Goal: Task Accomplishment & Management: Complete application form

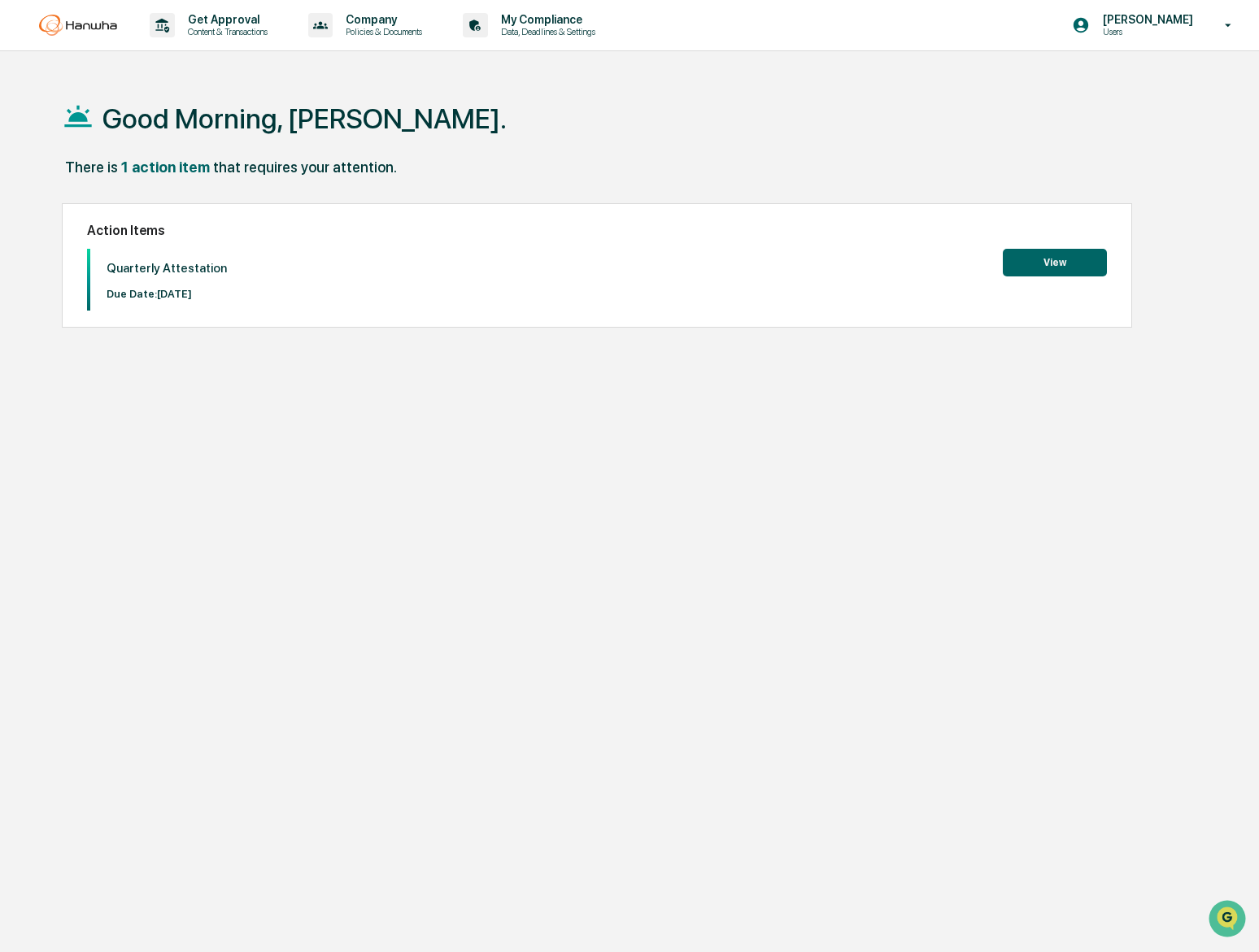
click at [1244, 65] on div "Get Approval Content & Transactions Company Policies & Documents My Compliance …" at bounding box center [629, 515] width 1259 height 1029
click at [1231, 906] on img "Open customer support" at bounding box center [1227, 919] width 41 height 32
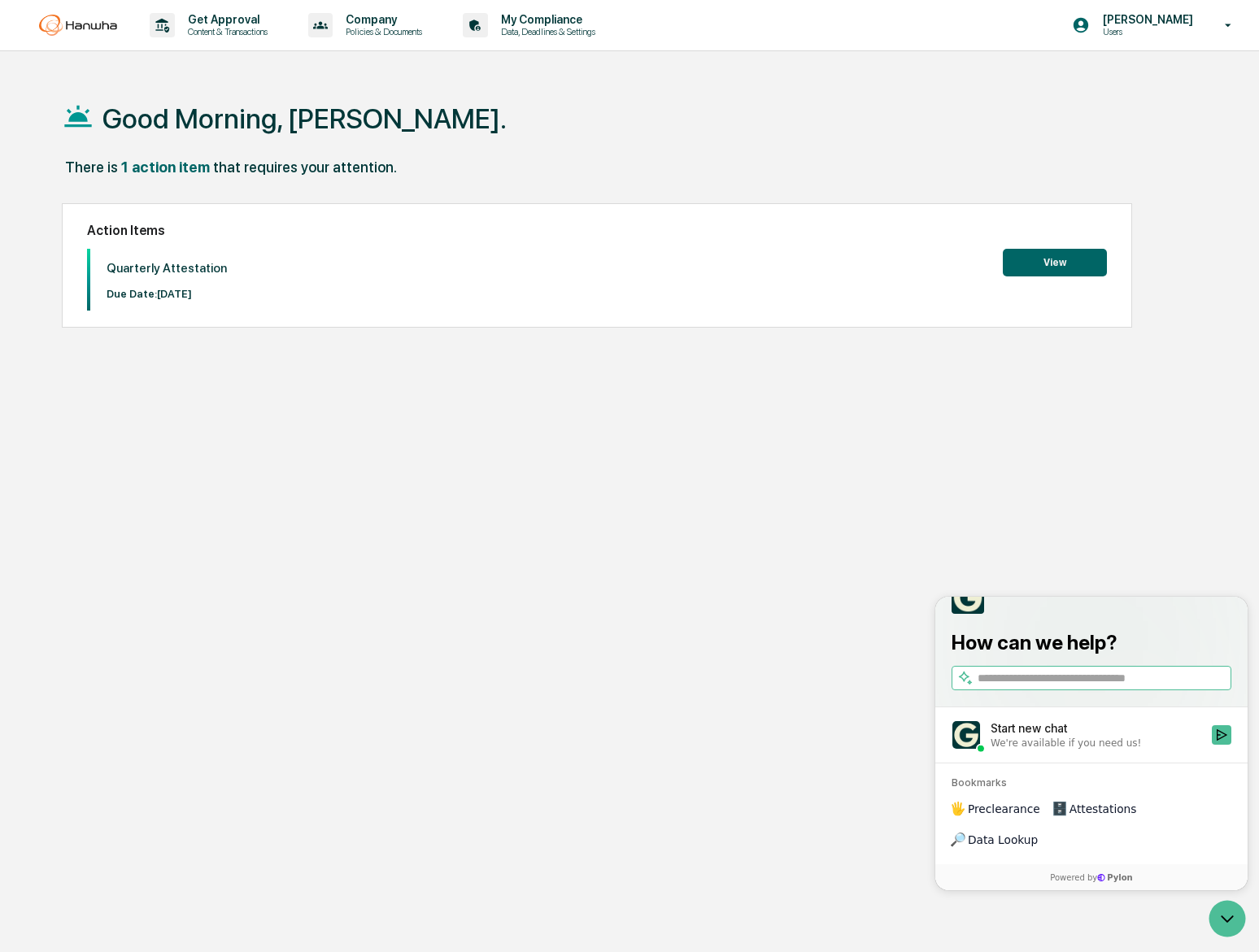
drag, startPoint x: 648, startPoint y: 557, endPoint x: 638, endPoint y: 549, distance: 12.8
click at [648, 557] on div "Good Morning, [PERSON_NAME]. There is 1 action item that requires your attentio…" at bounding box center [628, 553] width 1182 height 952
click at [254, 431] on div "Good Morning, [PERSON_NAME]. There is 1 action item that requires your attentio…" at bounding box center [628, 553] width 1182 height 952
click at [1064, 262] on button "View" at bounding box center [1055, 262] width 104 height 27
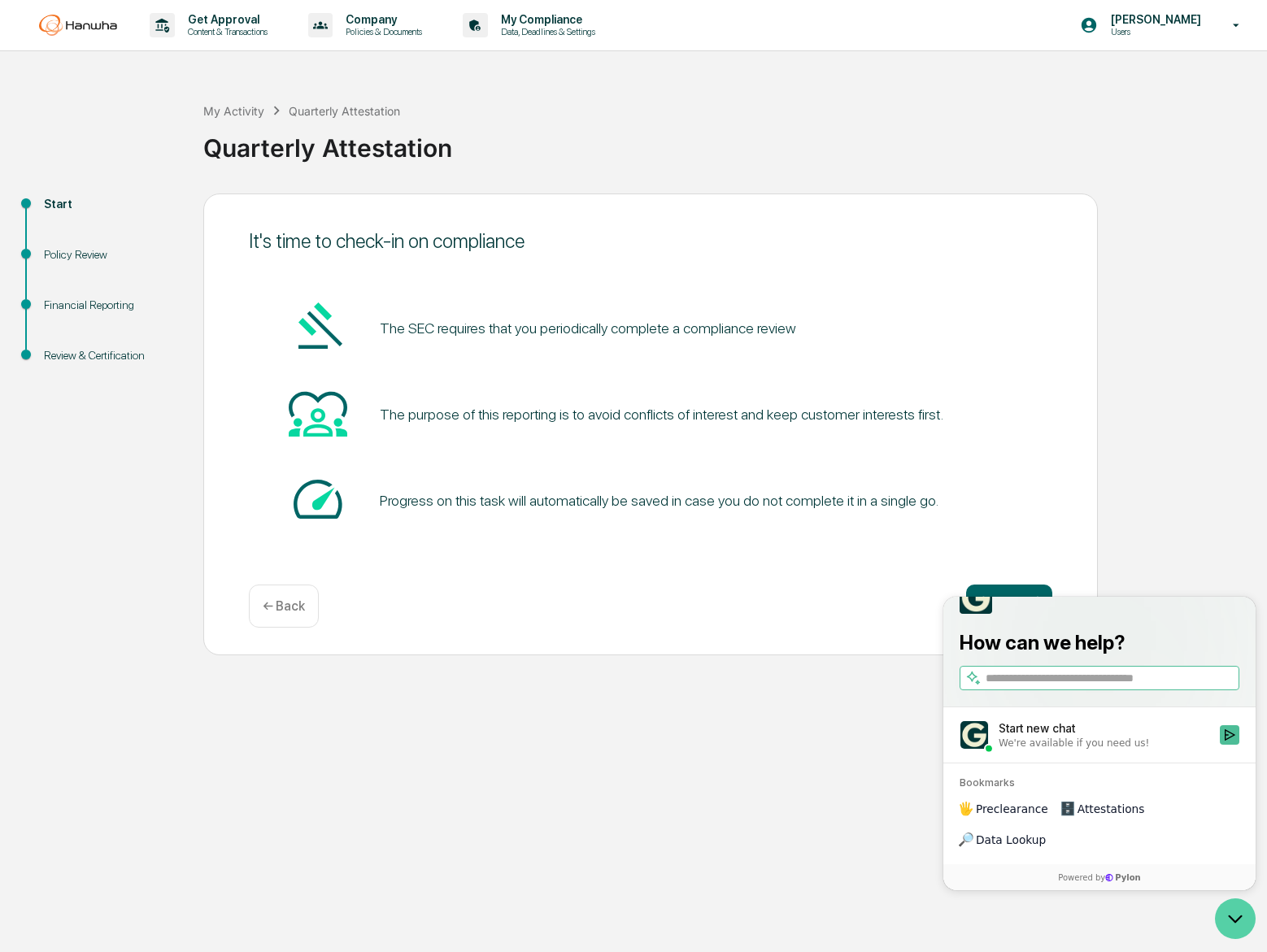
click at [1225, 928] on icon "Open customer support" at bounding box center [1236, 919] width 41 height 41
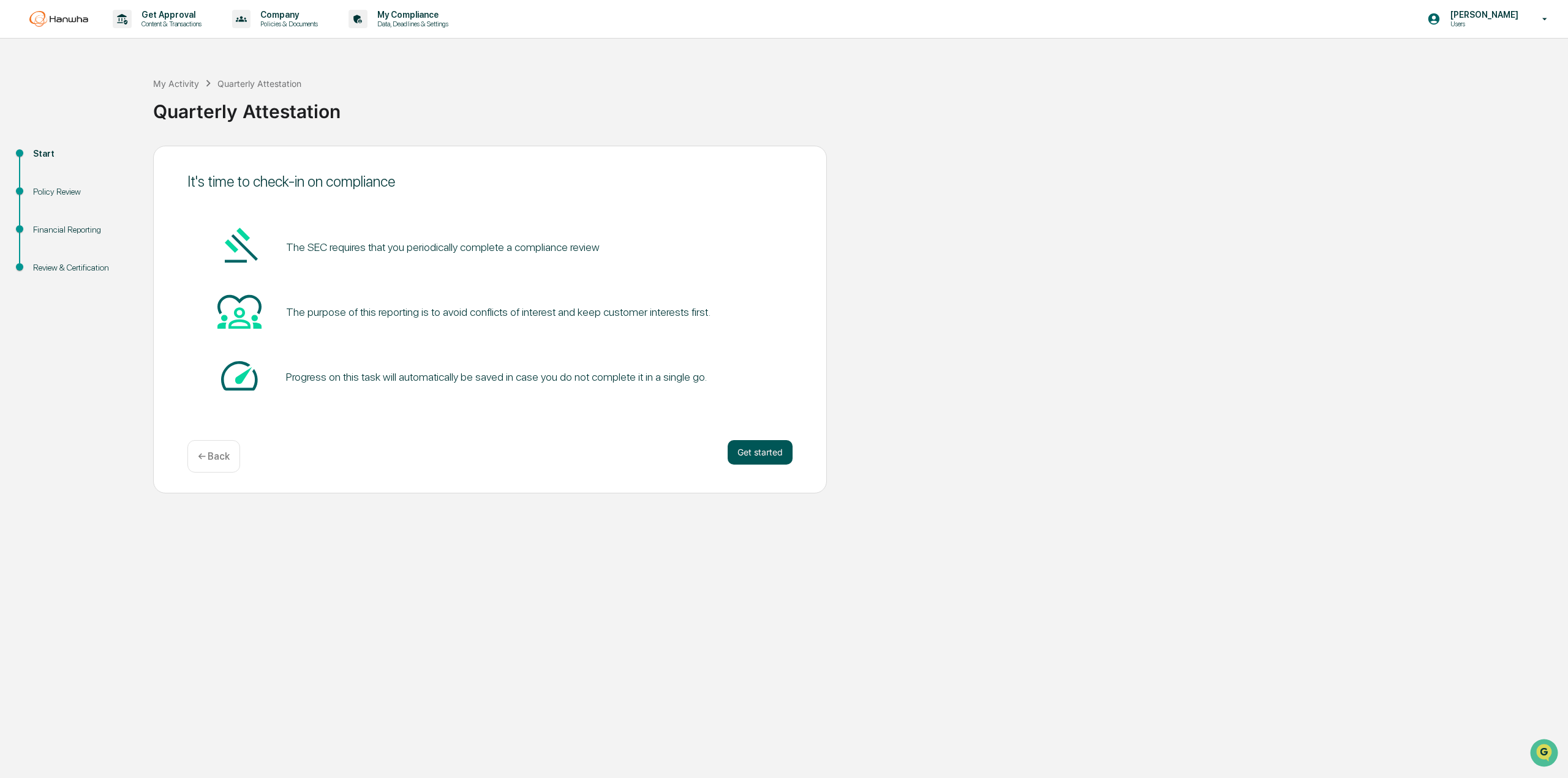
click at [771, 456] on button "Get started" at bounding box center [760, 452] width 65 height 24
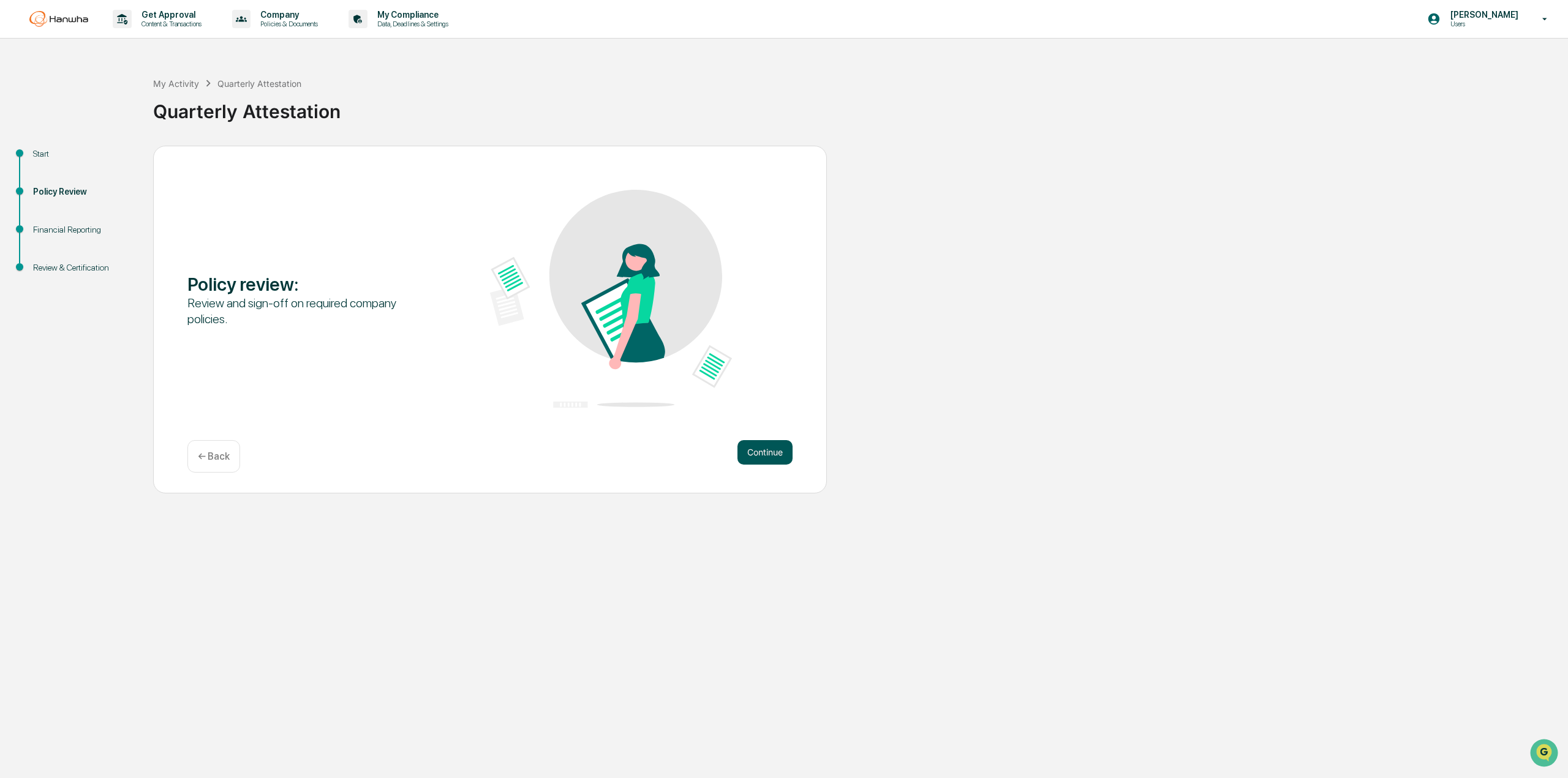
click at [755, 452] on button "Continue" at bounding box center [765, 452] width 55 height 24
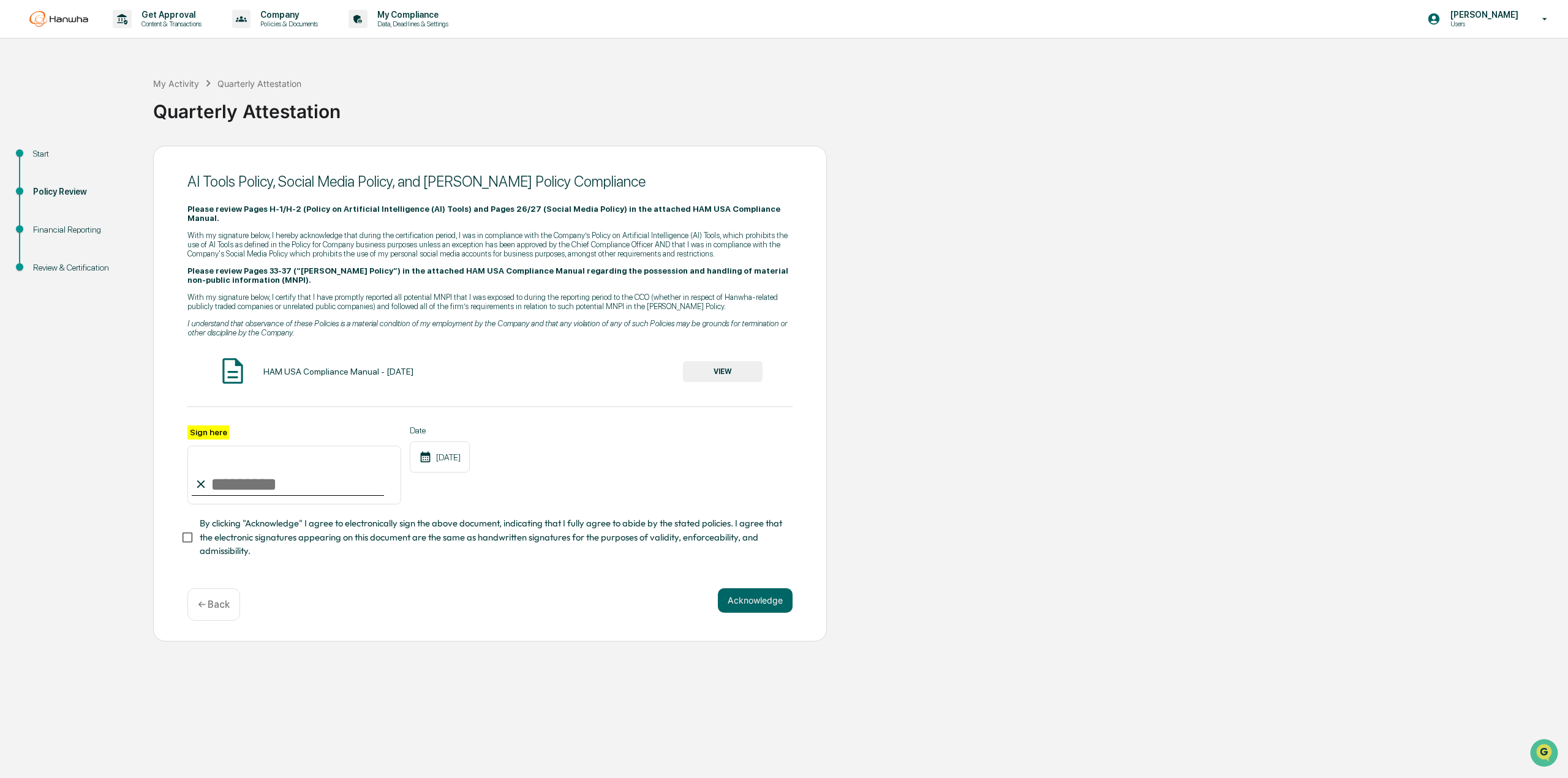
click at [726, 365] on button "VIEW" at bounding box center [723, 371] width 80 height 21
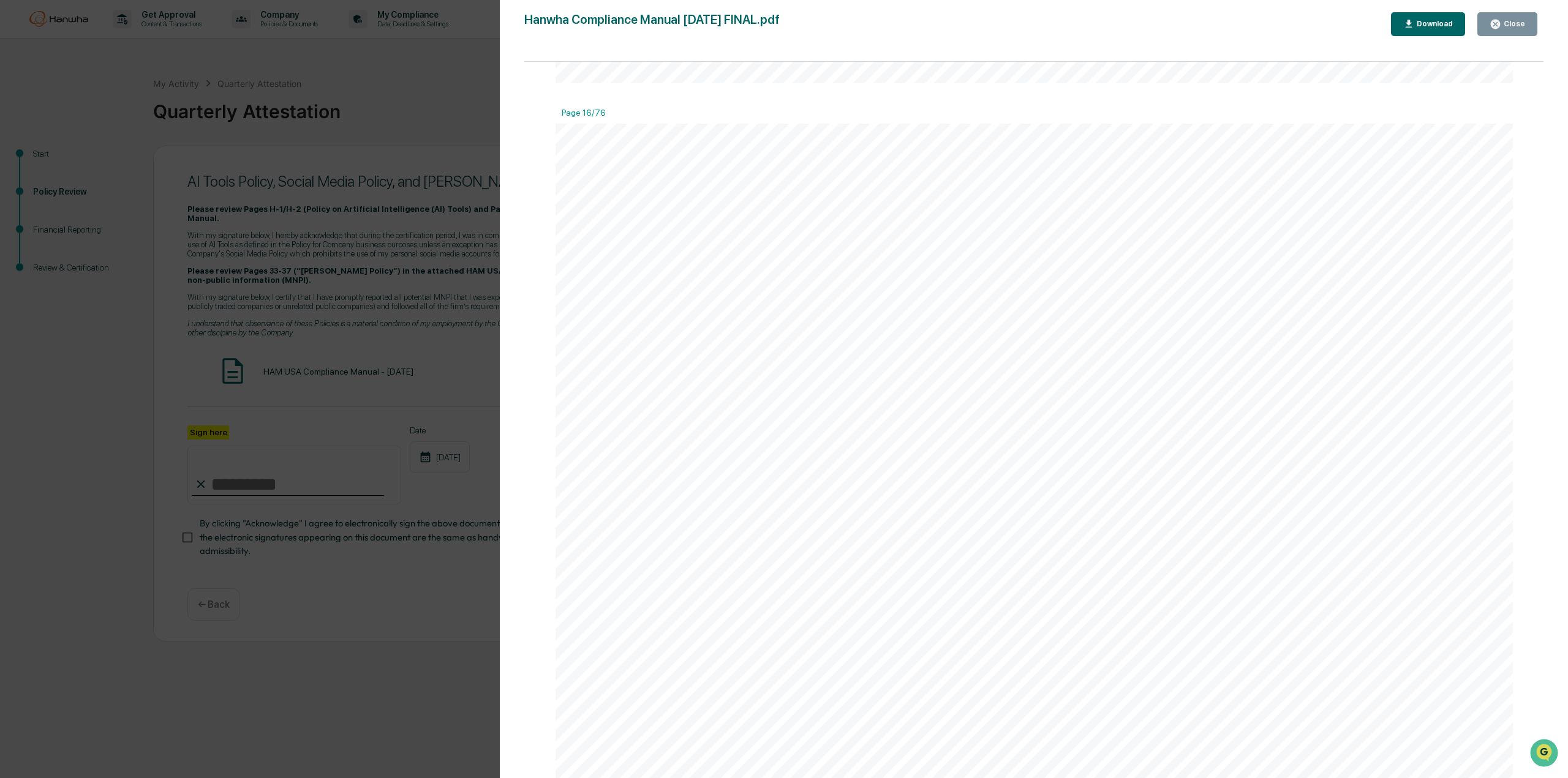
scroll to position [19124, 0]
click at [948, 35] on button "Download" at bounding box center [1428, 24] width 74 height 24
click at [948, 18] on div "Close" at bounding box center [1507, 24] width 35 height 12
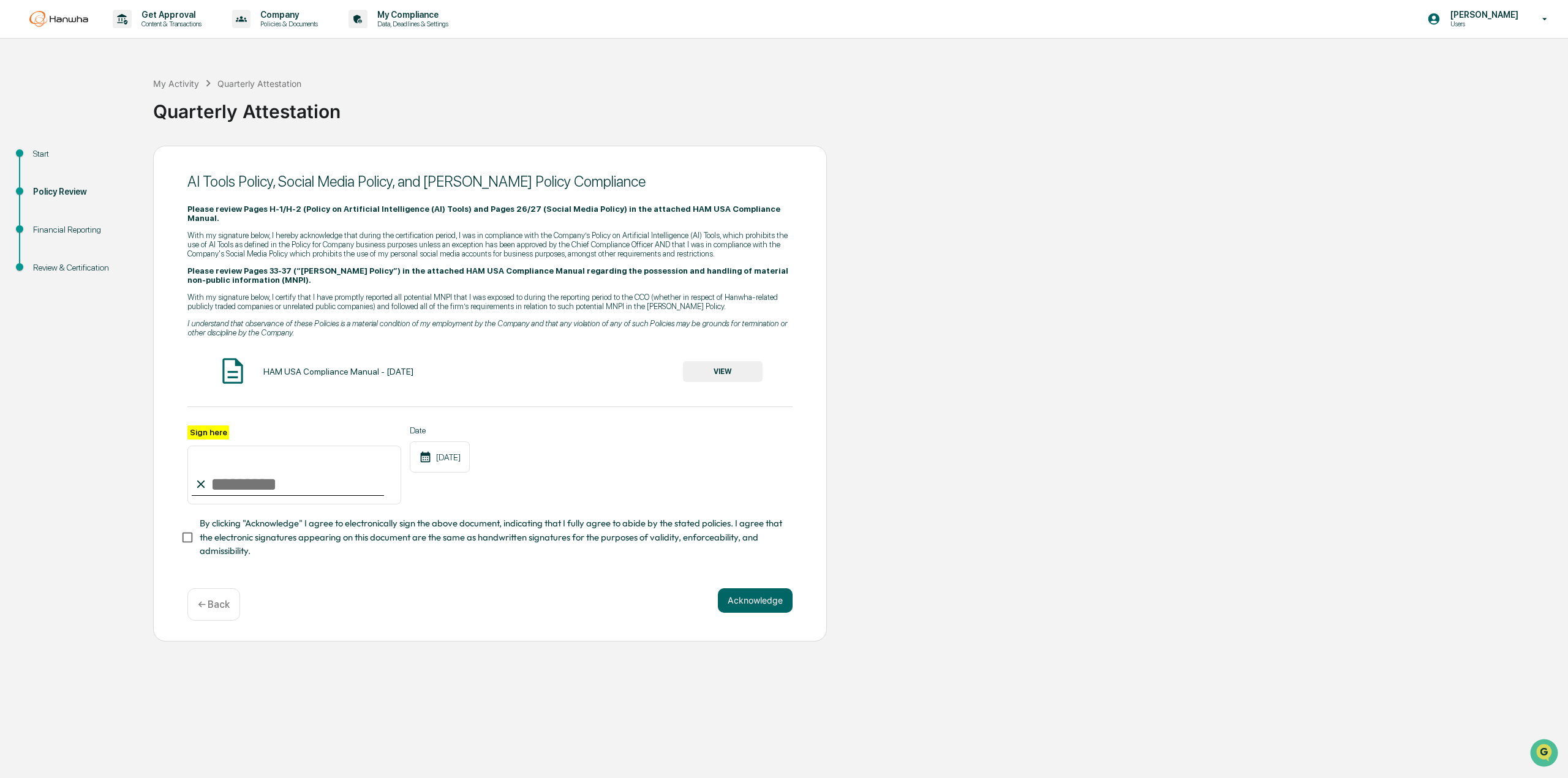
click at [231, 473] on input "Sign here" at bounding box center [294, 475] width 214 height 59
type input "**********"
click at [629, 438] on div "**********" at bounding box center [489, 466] width 605 height 80
click at [749, 592] on button "Acknowledge" at bounding box center [755, 600] width 74 height 24
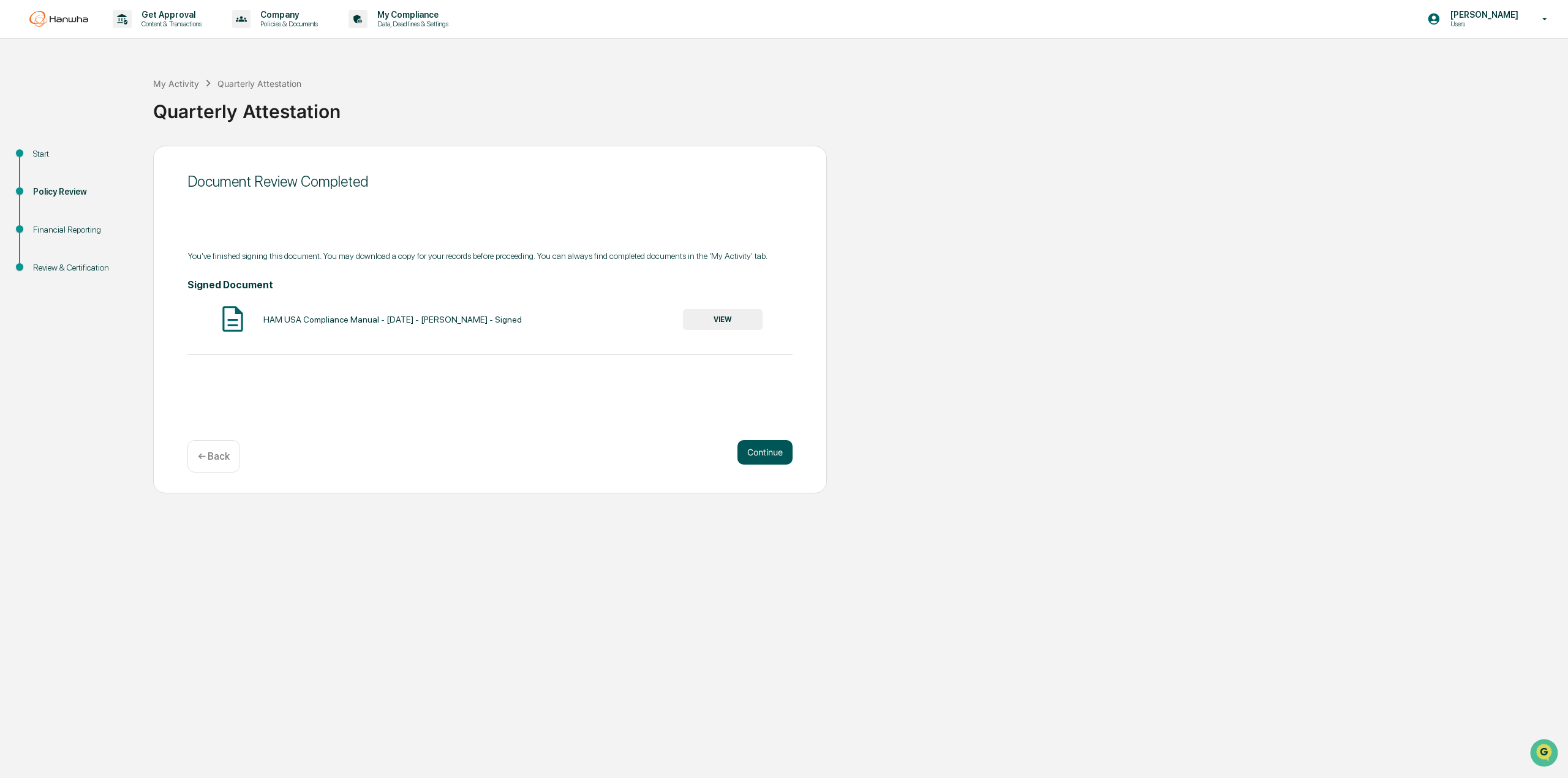
click at [754, 448] on button "Continue" at bounding box center [765, 452] width 55 height 24
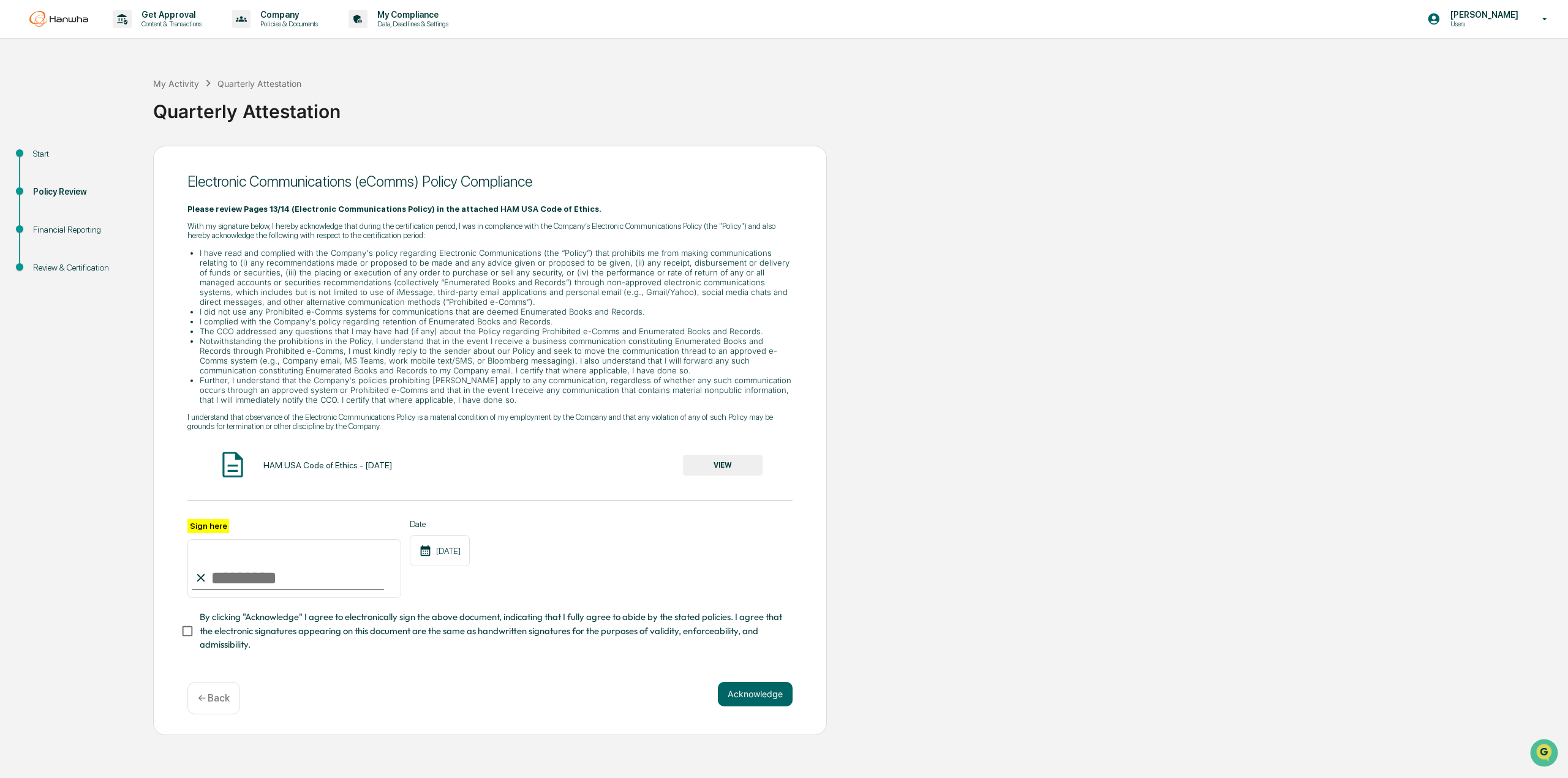
click at [738, 470] on button "VIEW" at bounding box center [723, 466] width 80 height 21
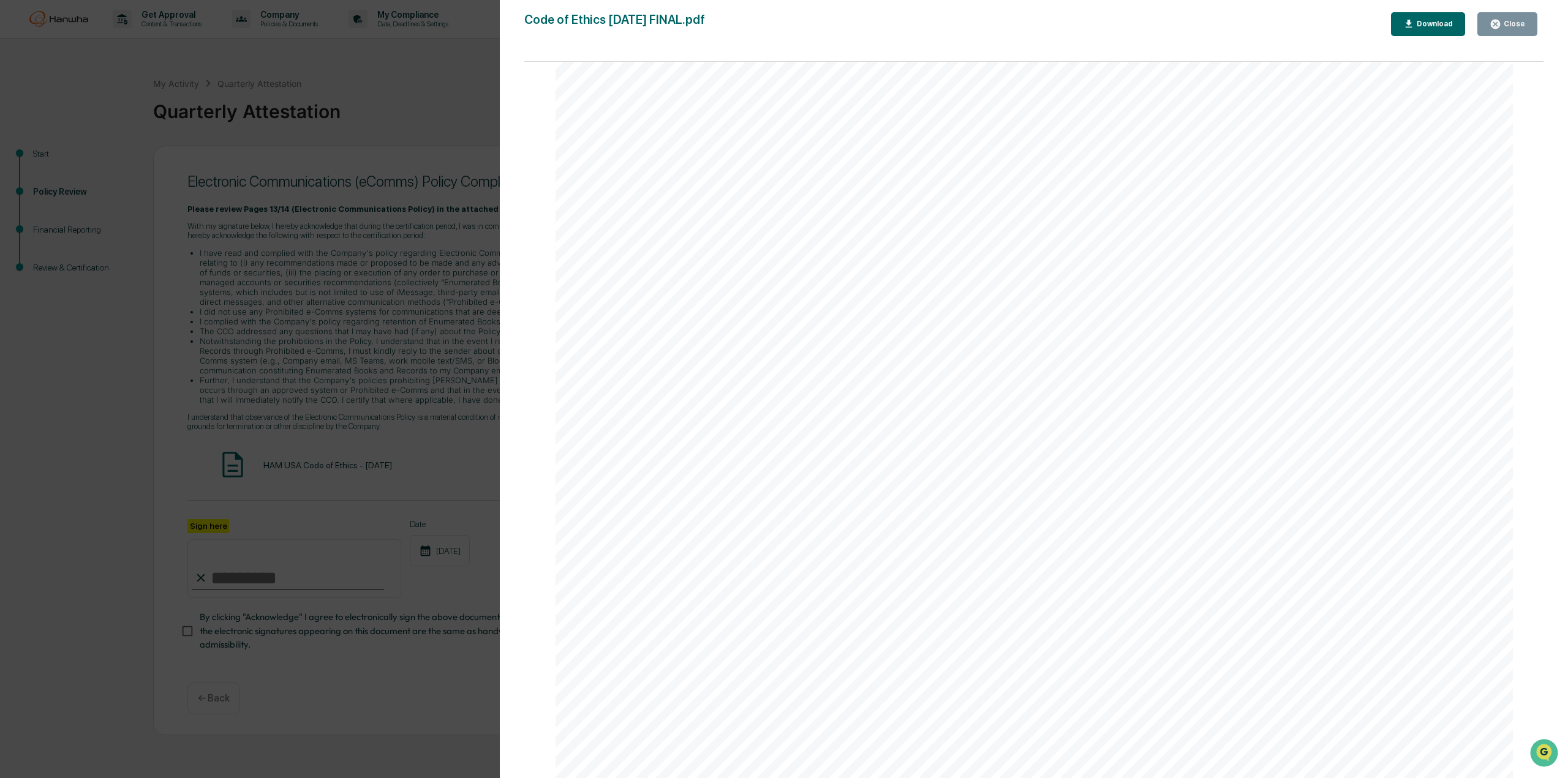
scroll to position [34984, 0]
click at [948, 27] on div "Close" at bounding box center [1513, 24] width 24 height 9
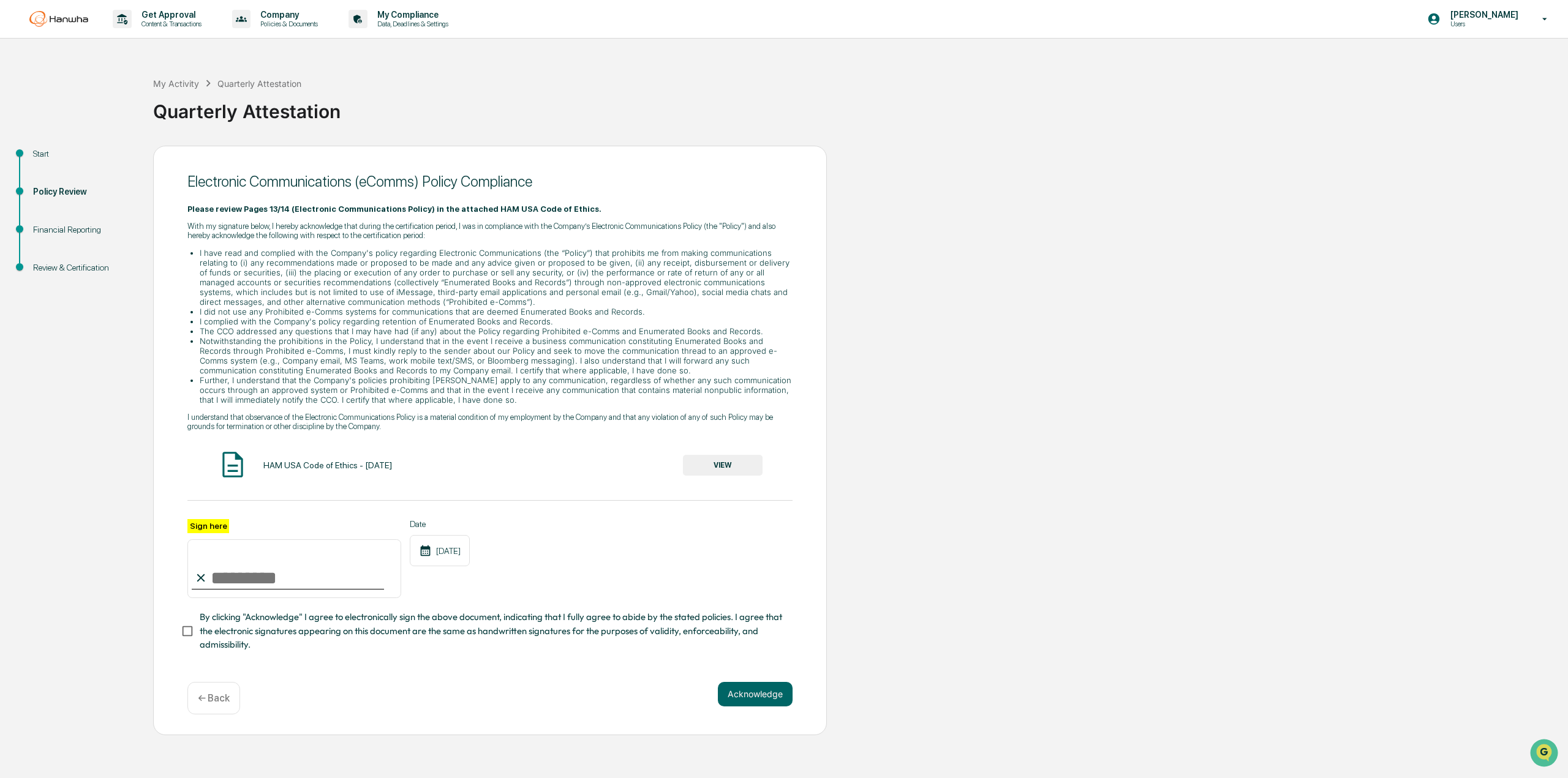
click at [243, 574] on input "Sign here" at bounding box center [294, 569] width 214 height 59
type input "**********"
click at [630, 554] on div "**********" at bounding box center [489, 559] width 605 height 80
click at [725, 707] on button "Acknowledge" at bounding box center [755, 694] width 74 height 24
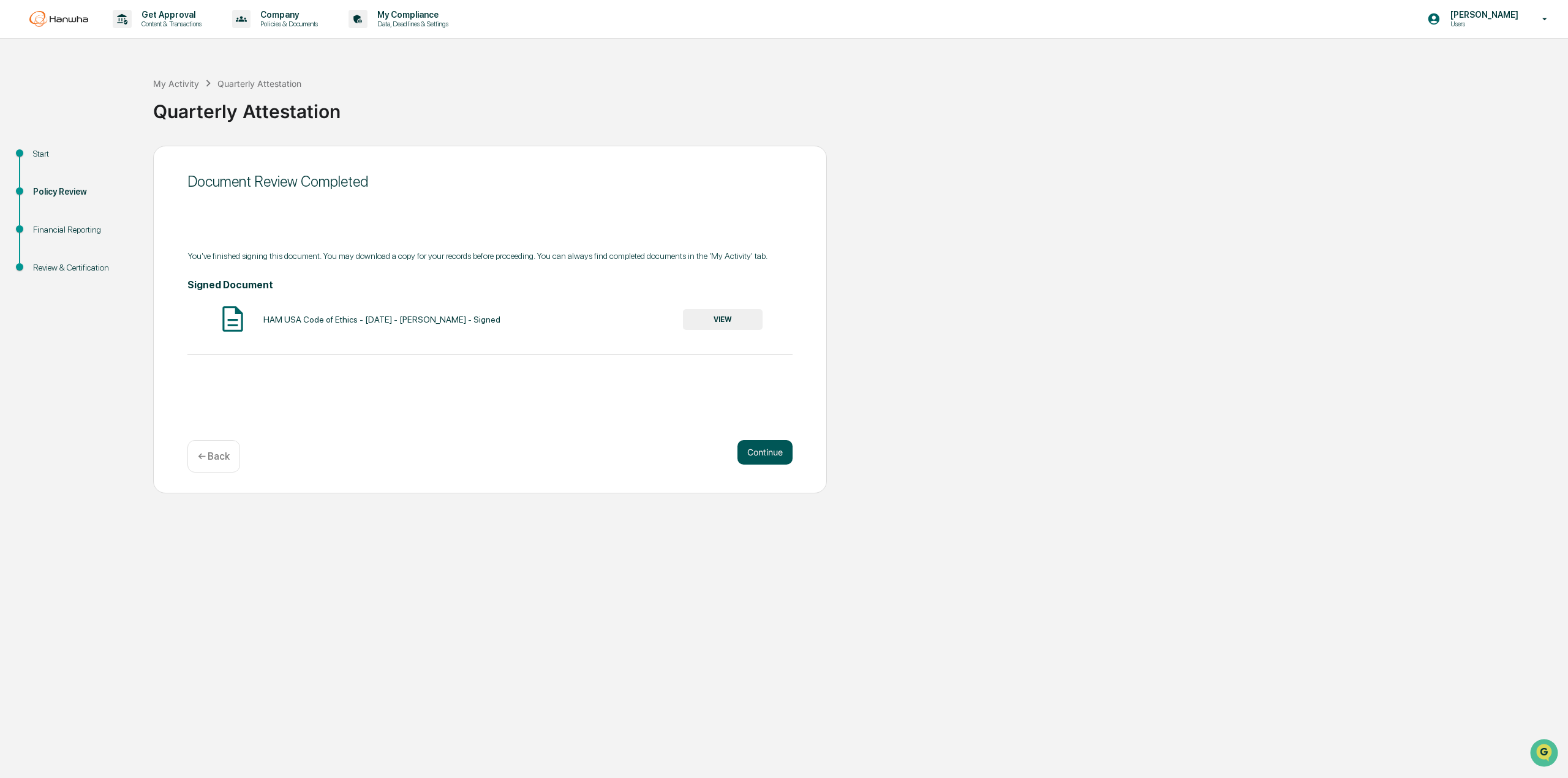
click at [760, 452] on button "Continue" at bounding box center [765, 452] width 55 height 24
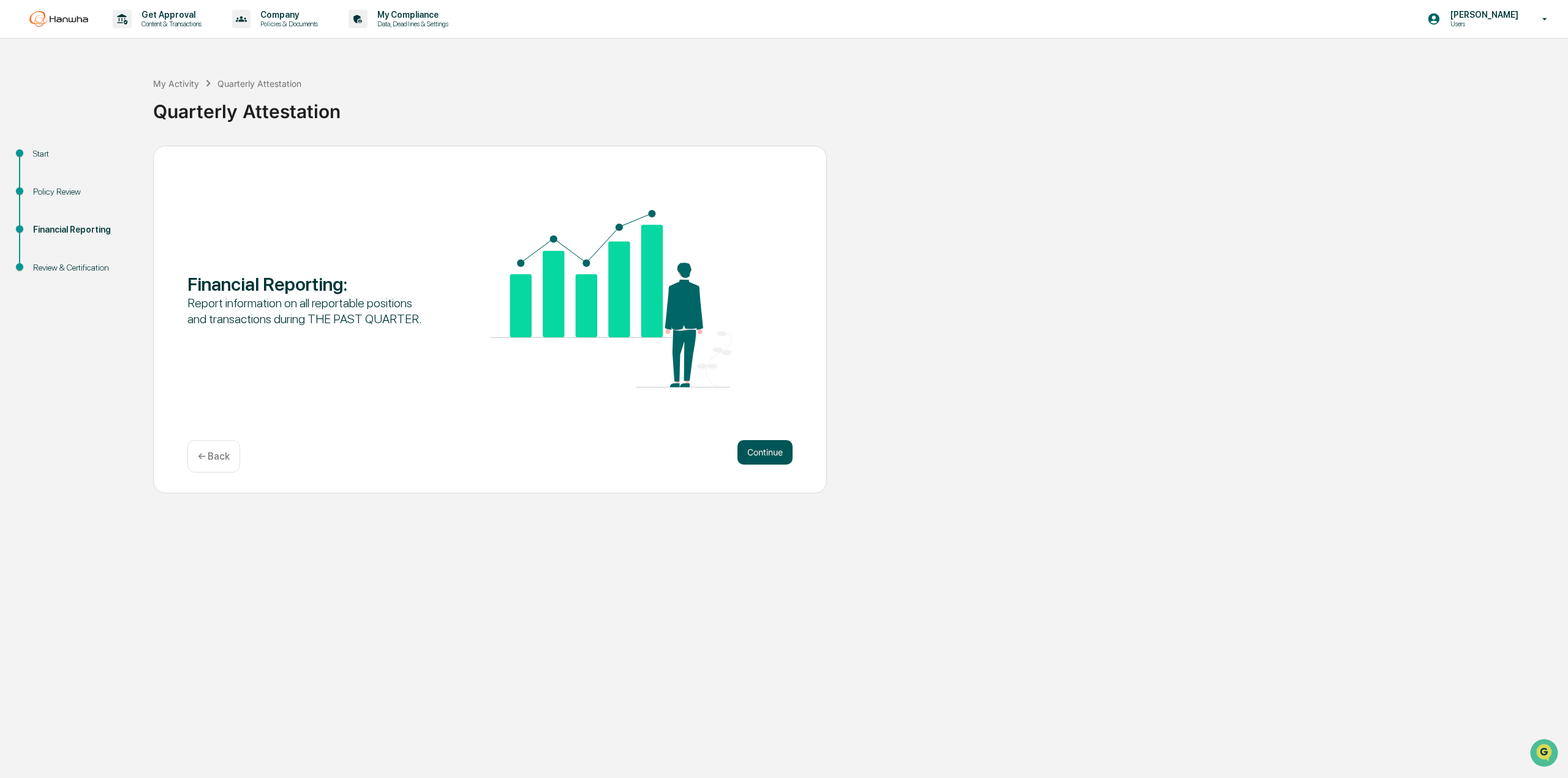
click at [756, 447] on button "Continue" at bounding box center [765, 452] width 55 height 24
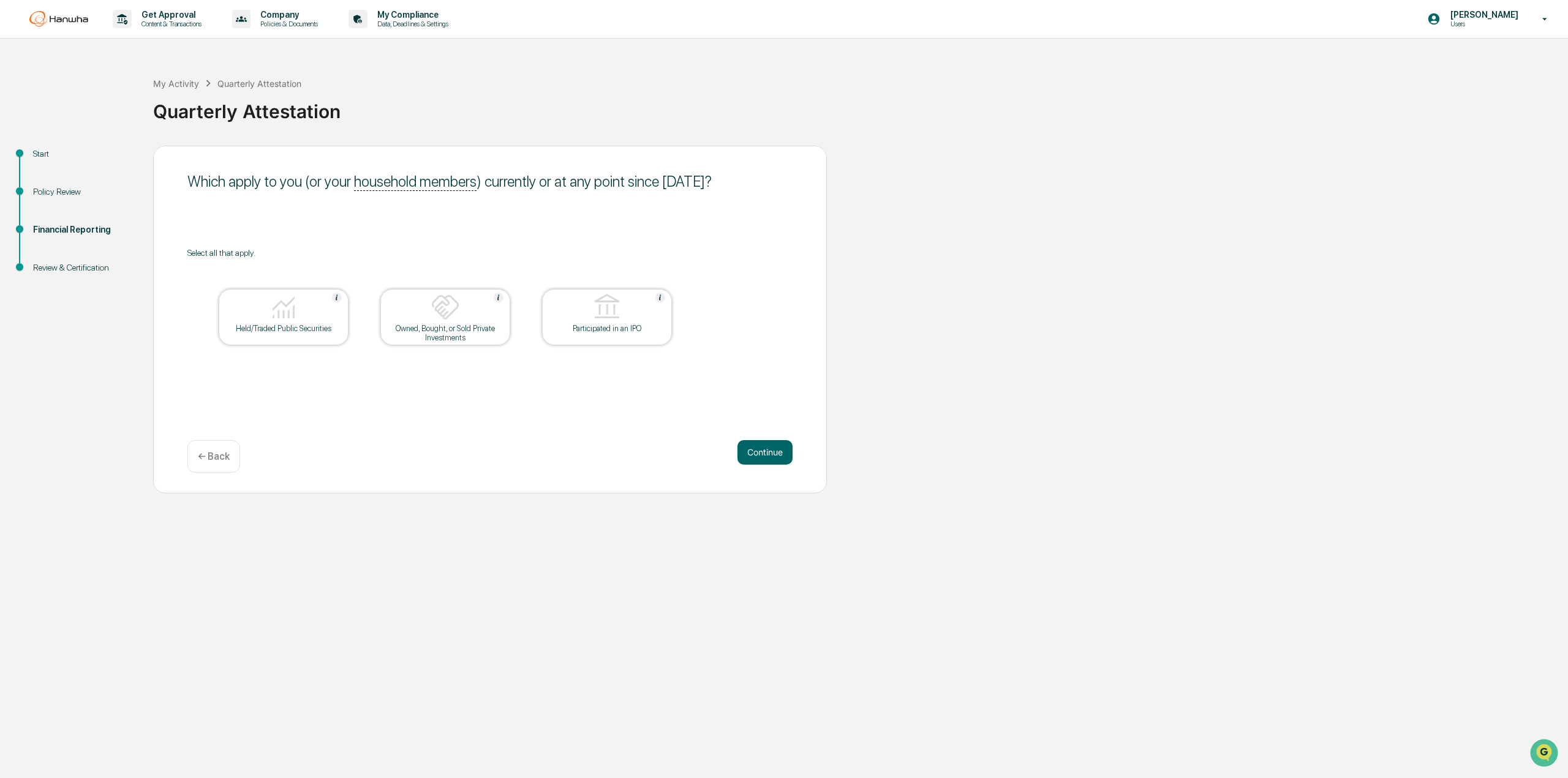
click at [284, 325] on div "Held/Traded Public Securities" at bounding box center [284, 329] width 111 height 9
click at [774, 456] on button "Continue" at bounding box center [765, 452] width 55 height 24
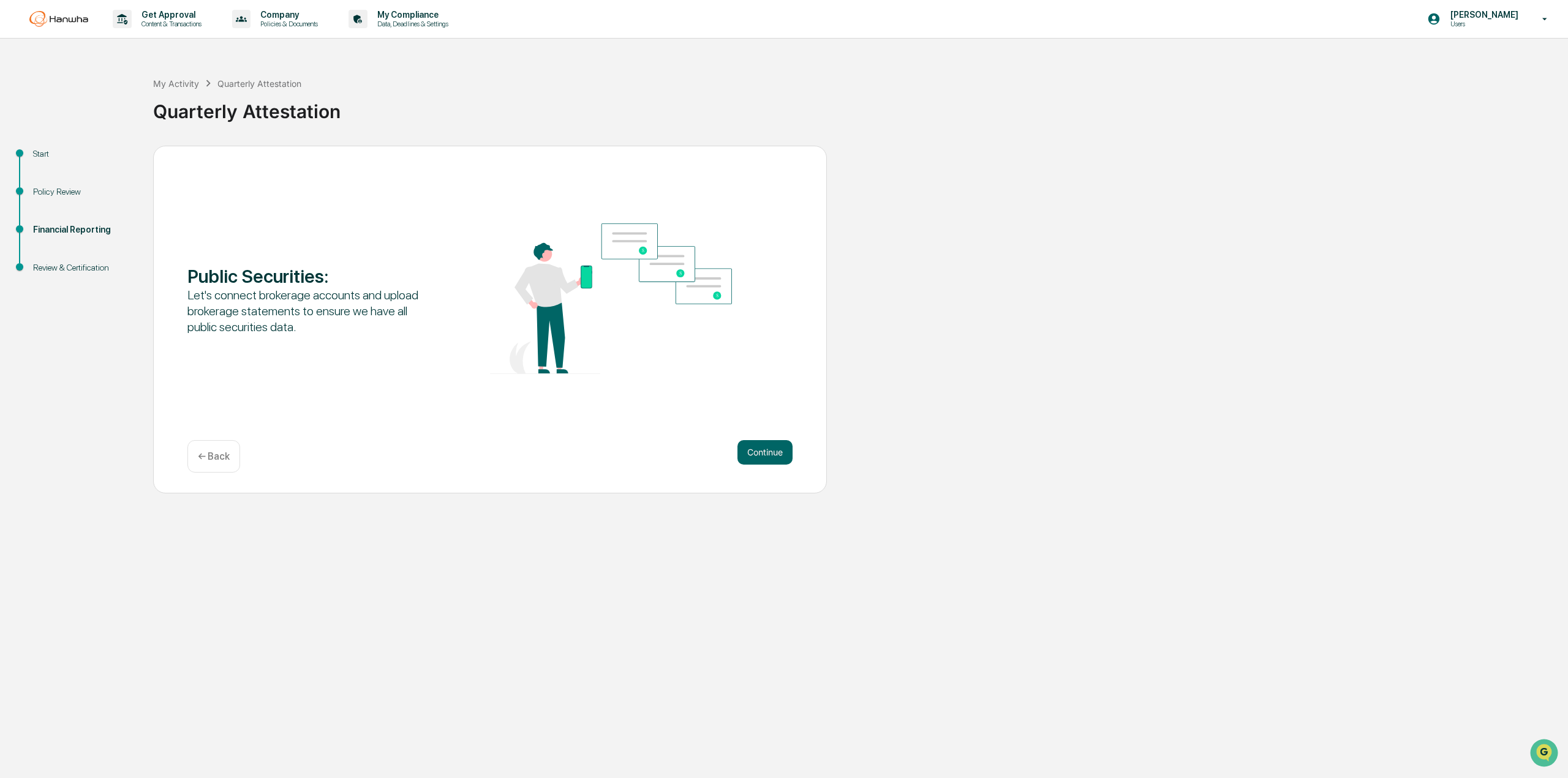
click at [774, 456] on button "Continue" at bounding box center [765, 452] width 55 height 24
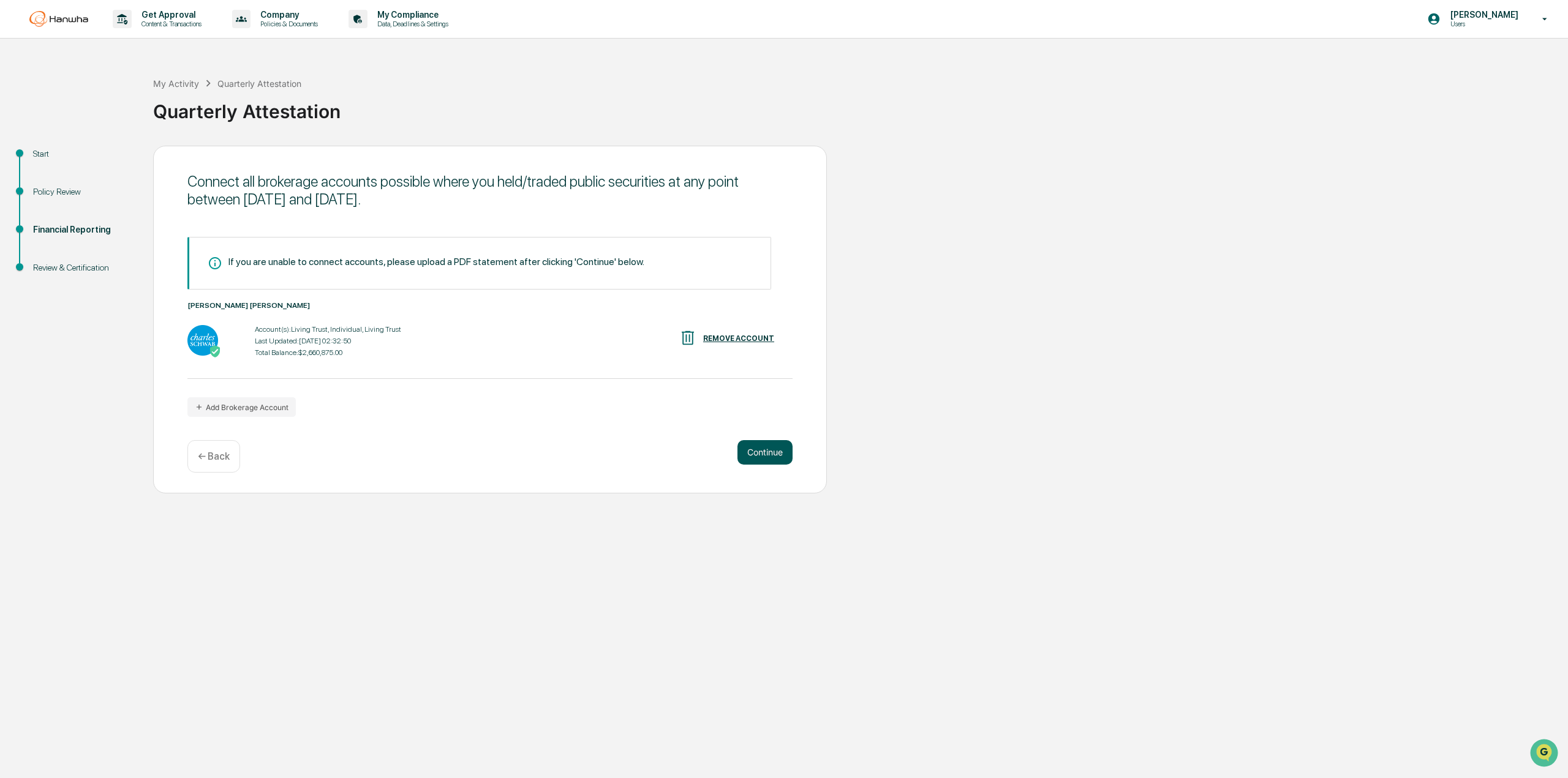
click at [771, 451] on button "Continue" at bounding box center [765, 452] width 55 height 24
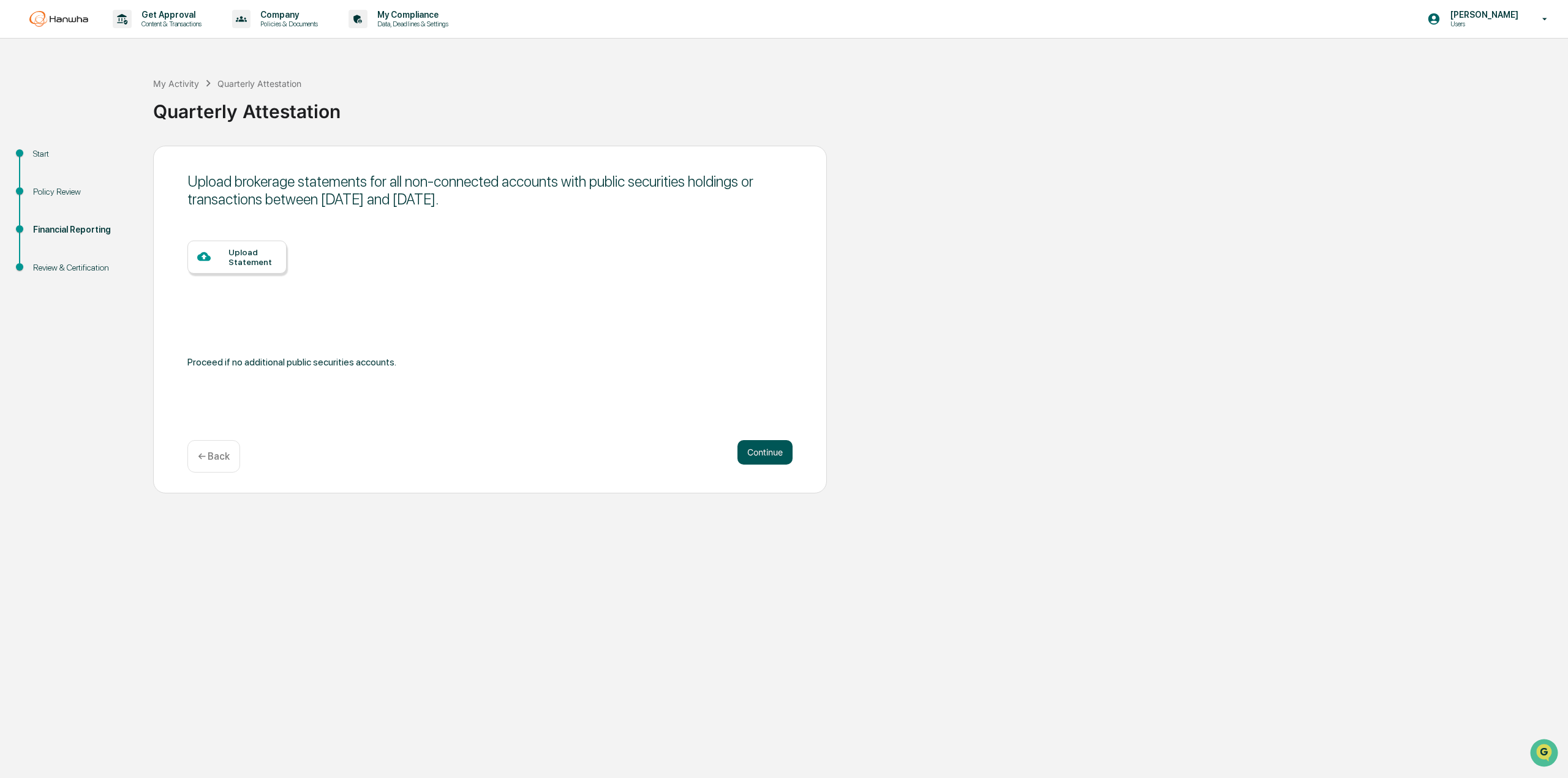
click at [782, 458] on button "Continue" at bounding box center [765, 452] width 55 height 24
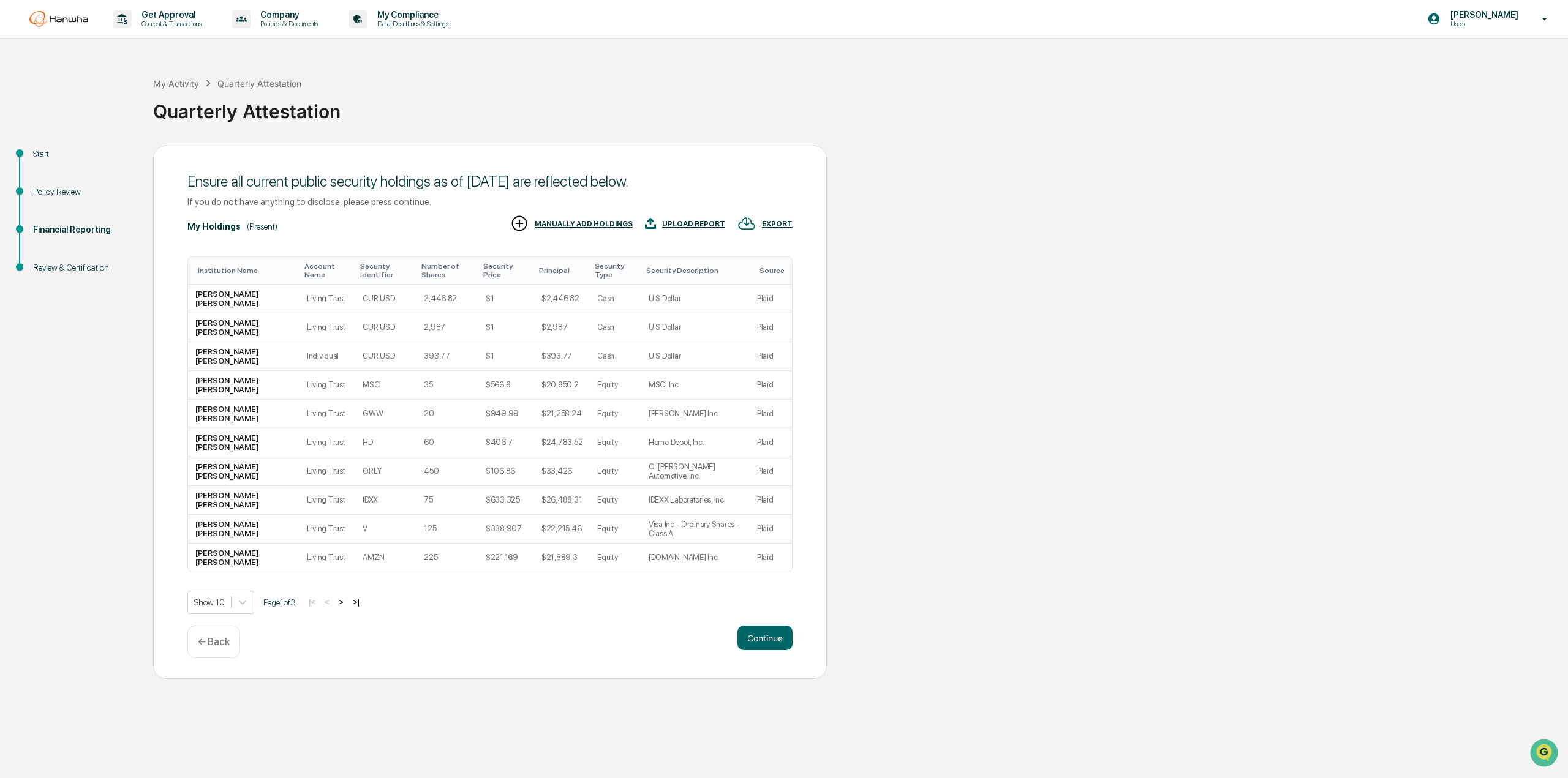
click at [346, 603] on button ">" at bounding box center [341, 602] width 13 height 10
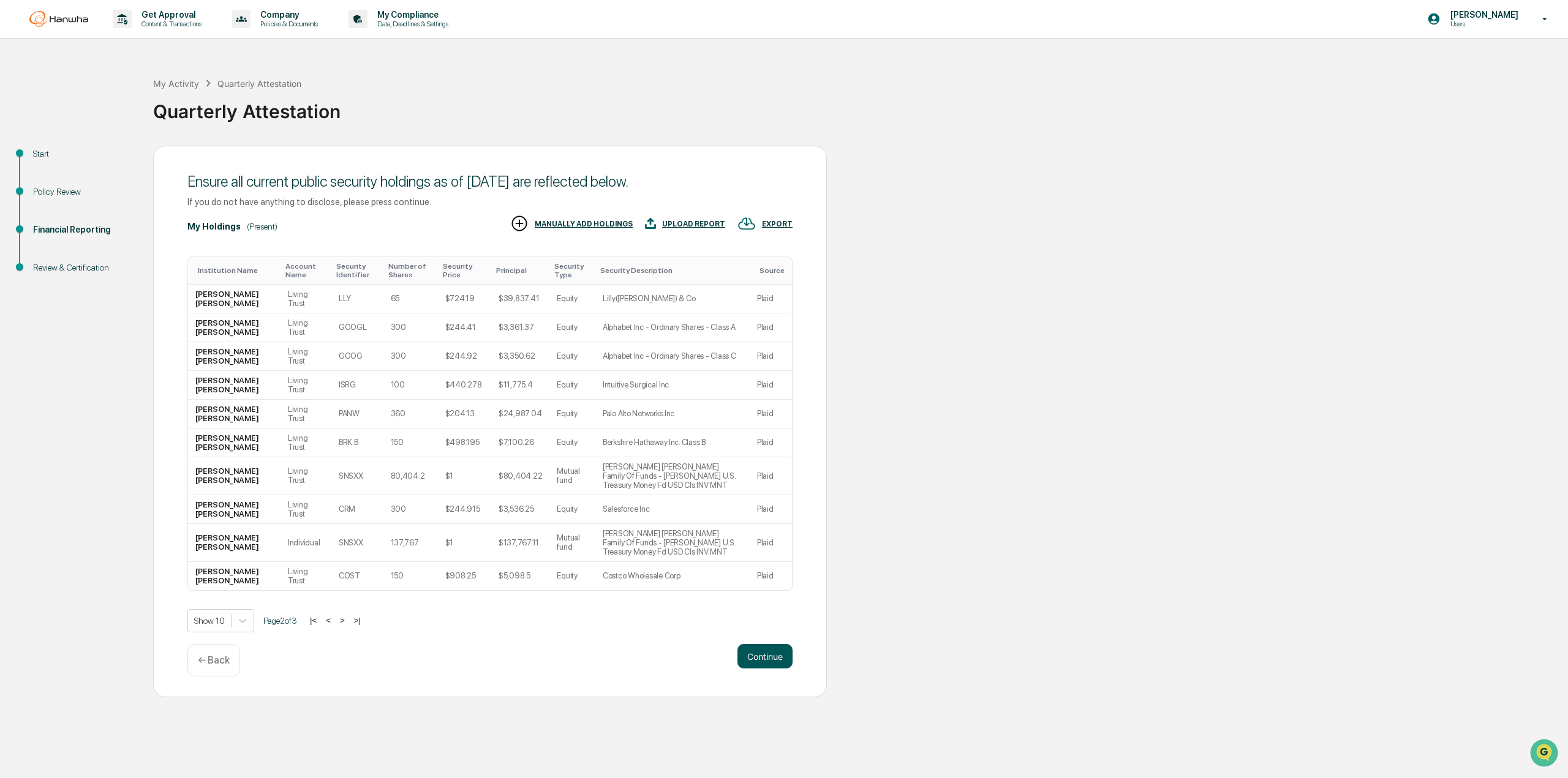
click at [774, 644] on button "Continue" at bounding box center [765, 656] width 55 height 24
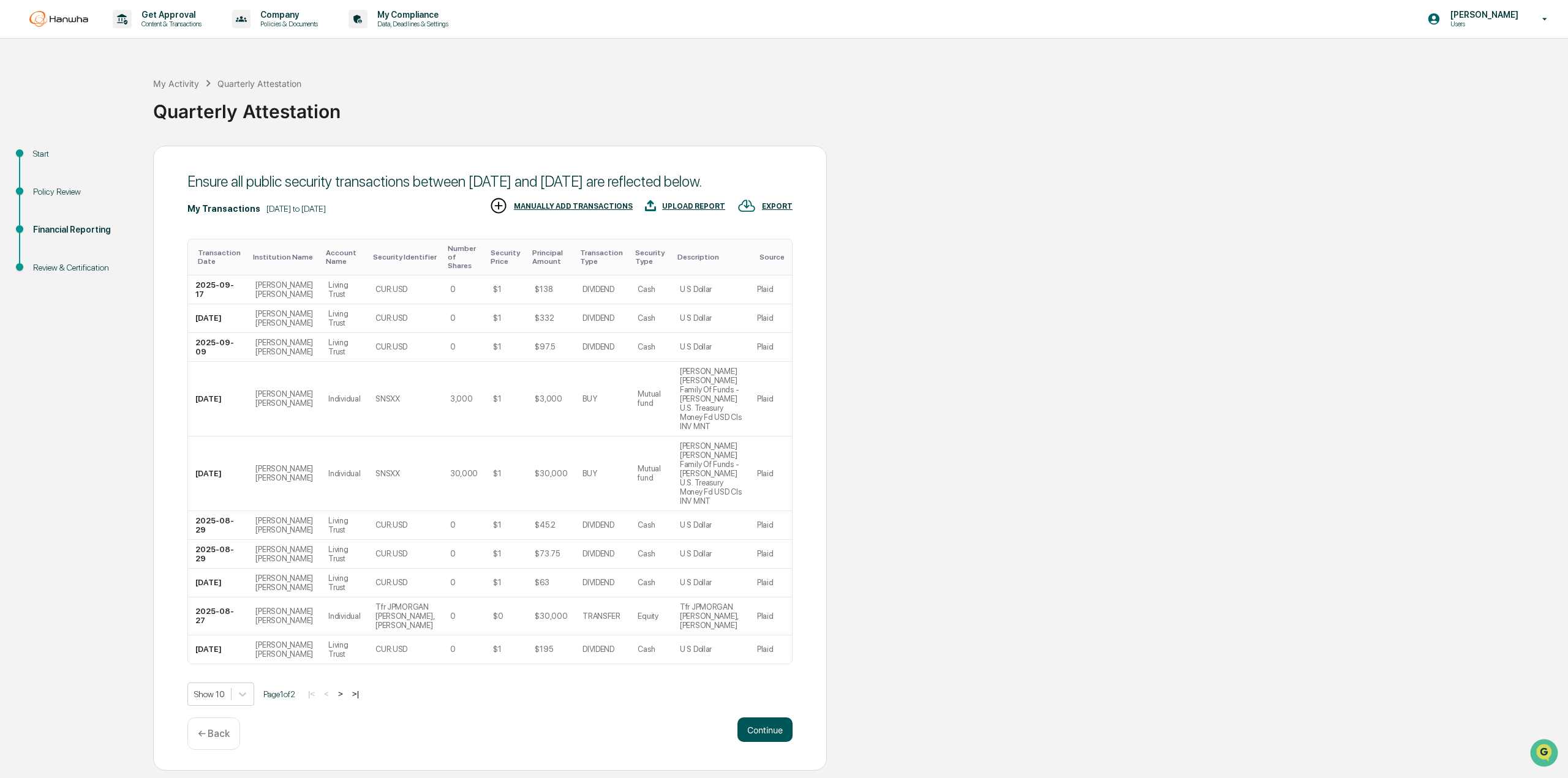
click at [760, 716] on button "Continue" at bounding box center [765, 729] width 55 height 24
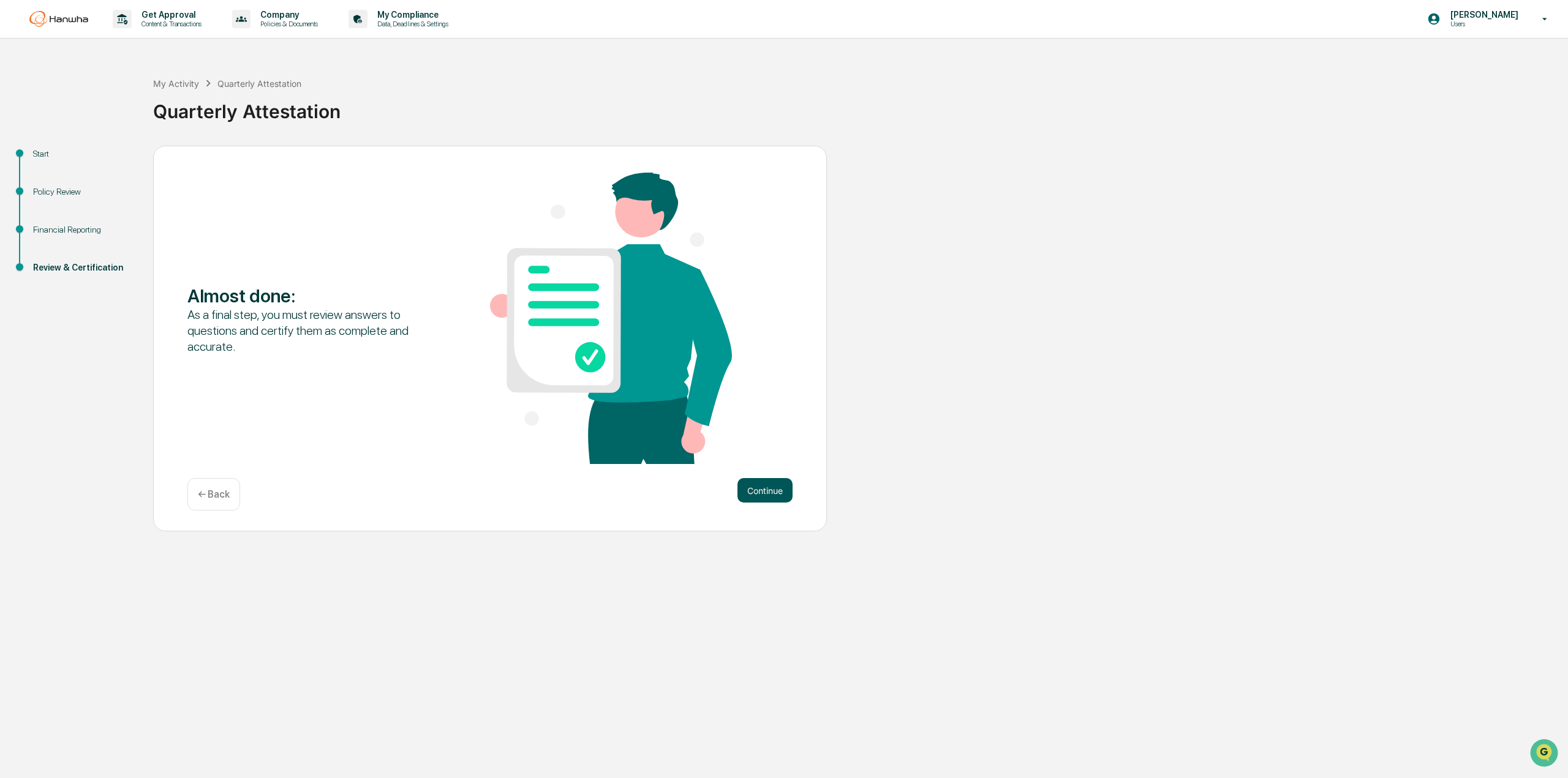
click at [760, 487] on button "Continue" at bounding box center [765, 490] width 55 height 24
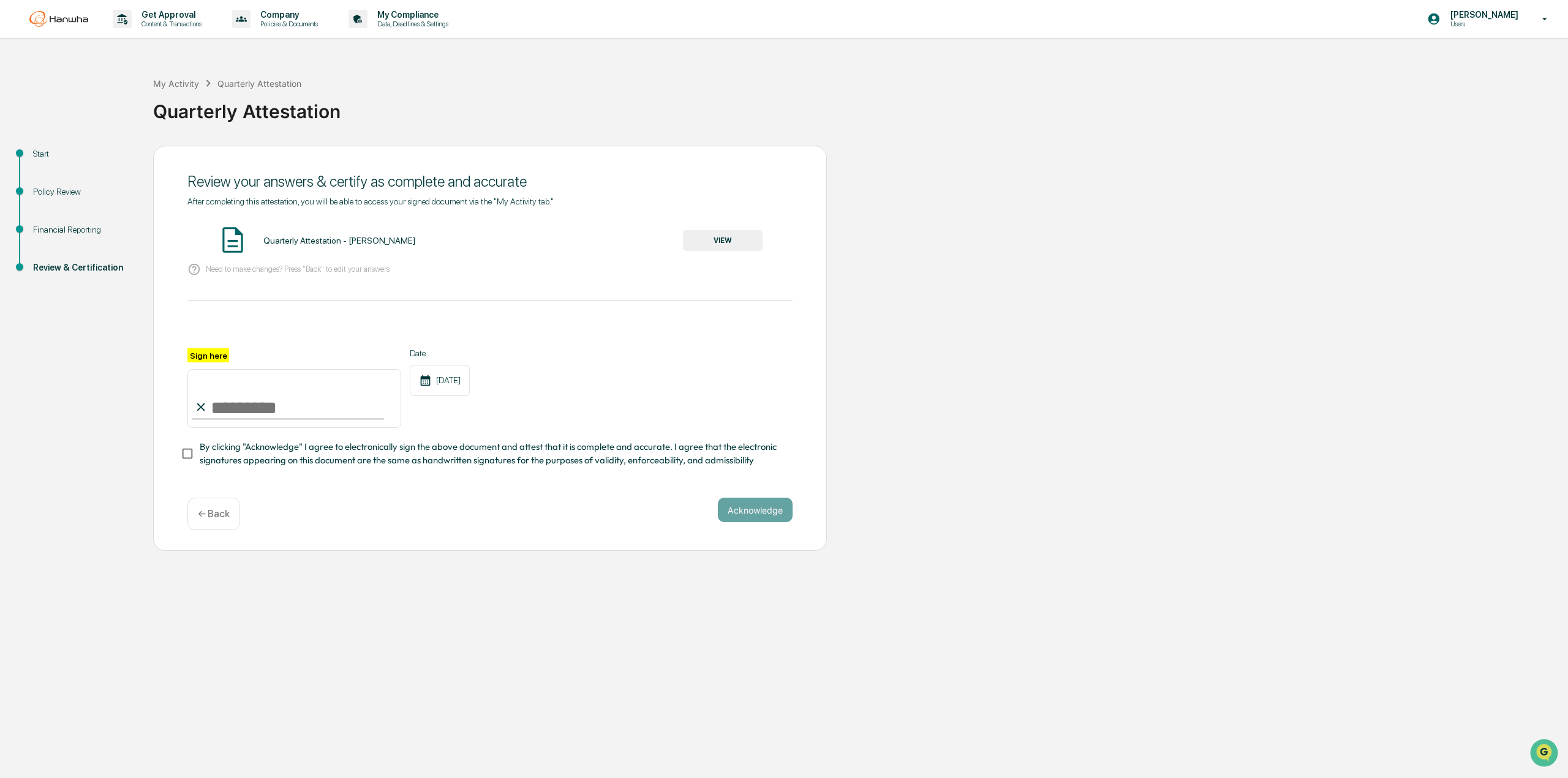
click at [317, 397] on input "Sign here" at bounding box center [294, 399] width 214 height 59
type input "**********"
drag, startPoint x: 471, startPoint y: 466, endPoint x: 479, endPoint y: 459, distance: 10.6
click at [471, 466] on span "By clicking "Acknowledge" I agree to electronically sign the above document and…" at bounding box center [491, 454] width 583 height 27
click at [755, 517] on button "Acknowledge" at bounding box center [755, 510] width 74 height 24
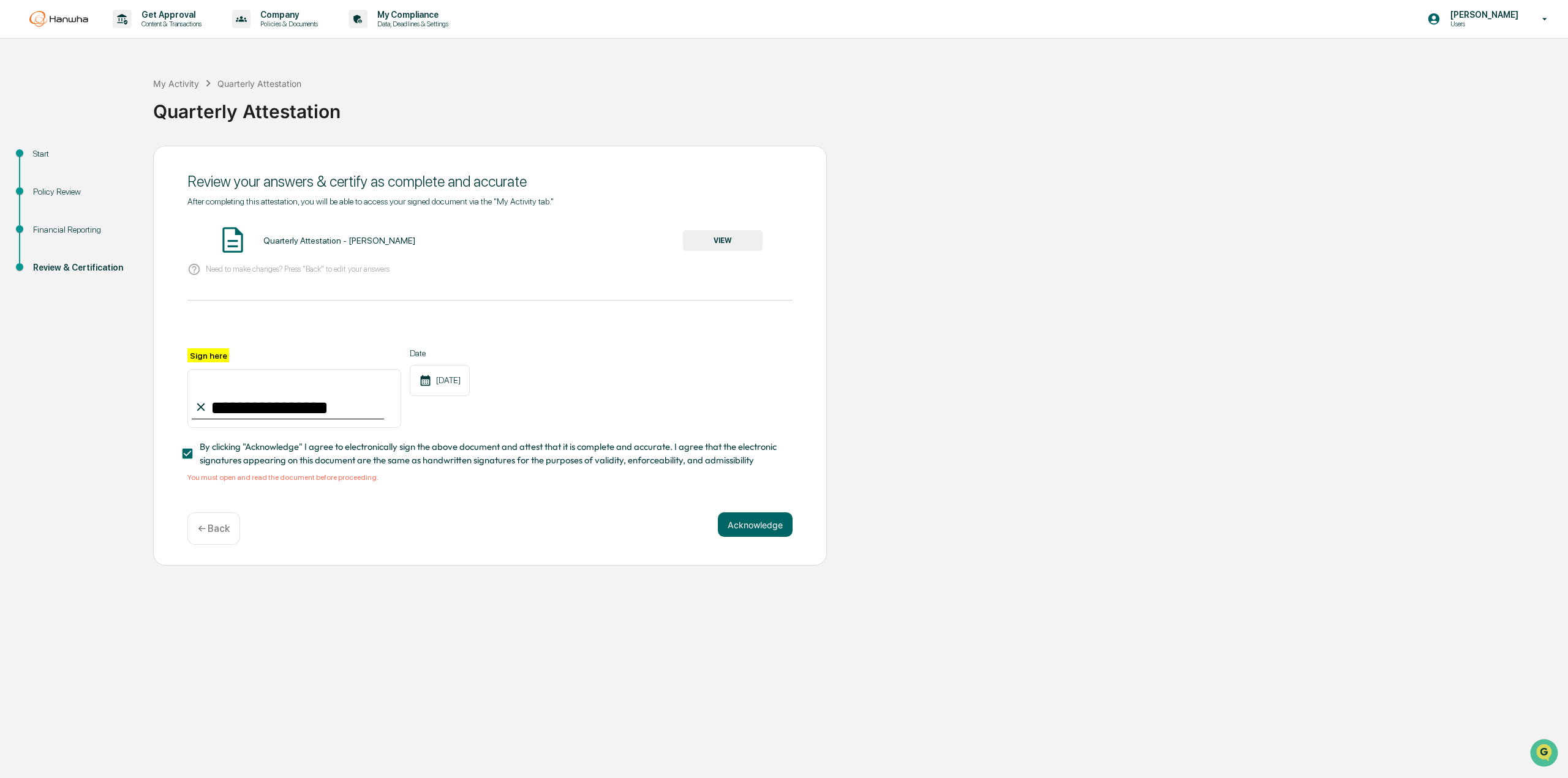
click at [699, 238] on button "VIEW" at bounding box center [723, 241] width 80 height 21
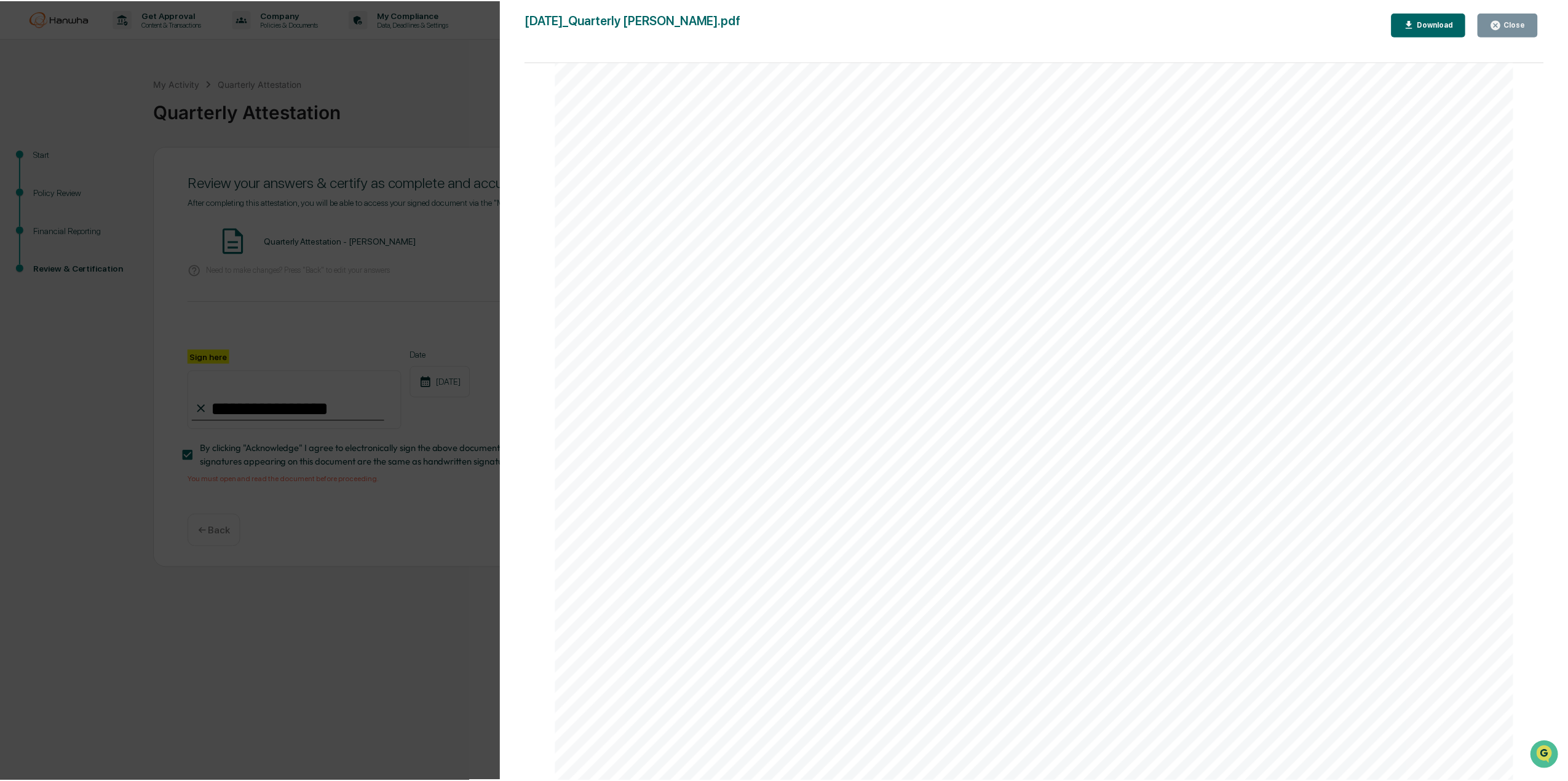
scroll to position [4869, 0]
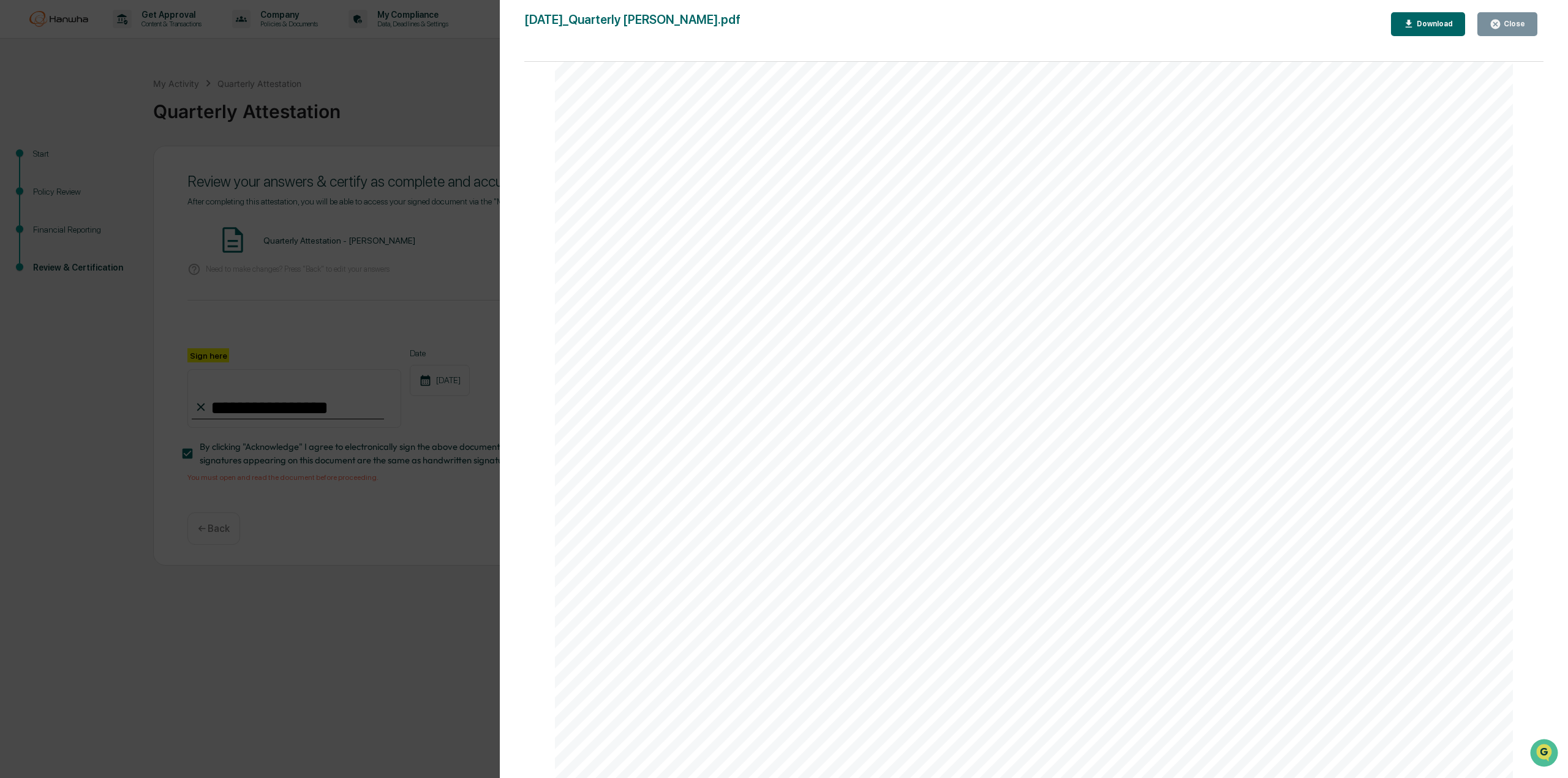
click at [948, 25] on button "Close" at bounding box center [1507, 24] width 60 height 24
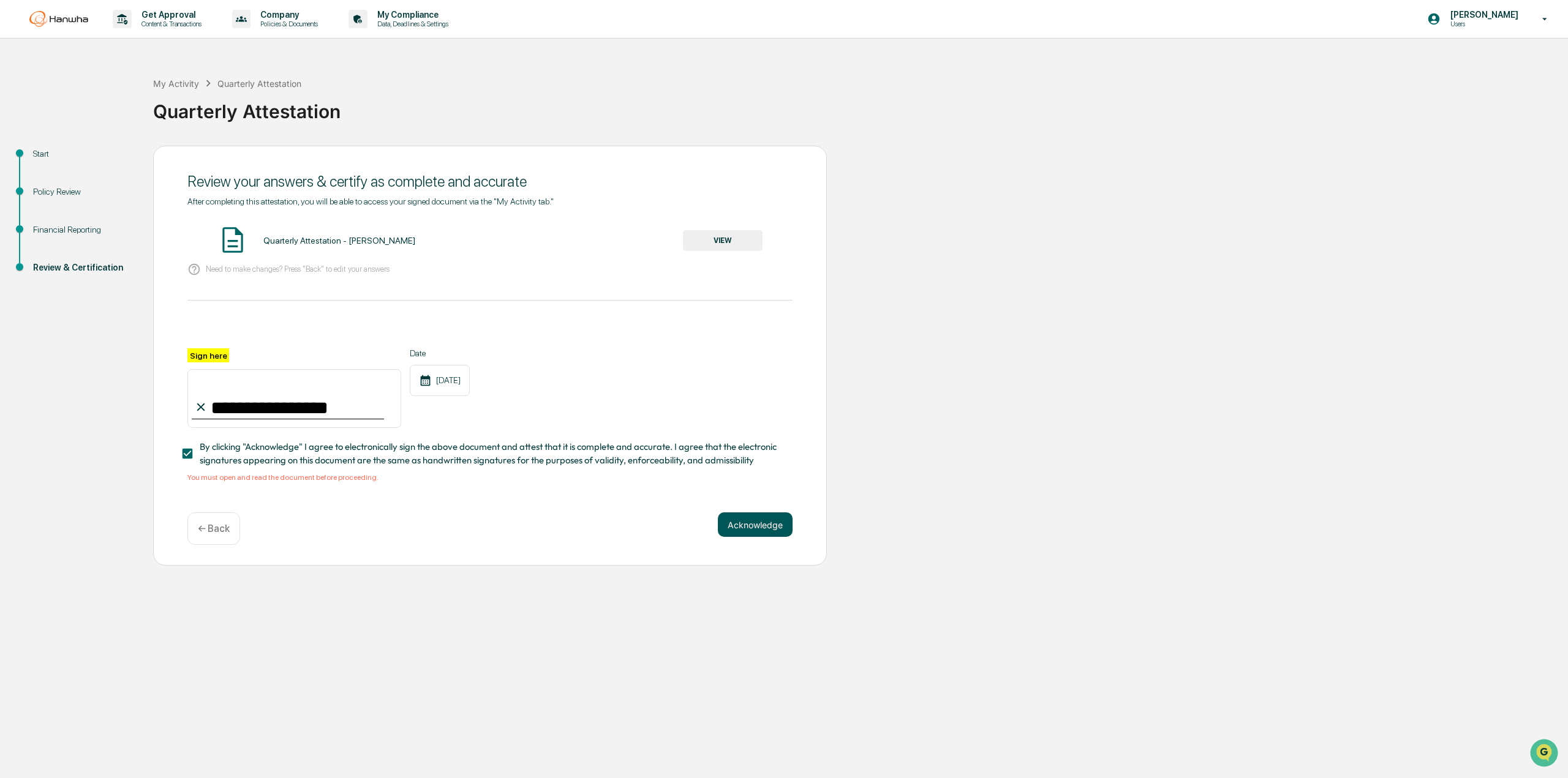
click at [746, 519] on button "Acknowledge" at bounding box center [755, 525] width 74 height 24
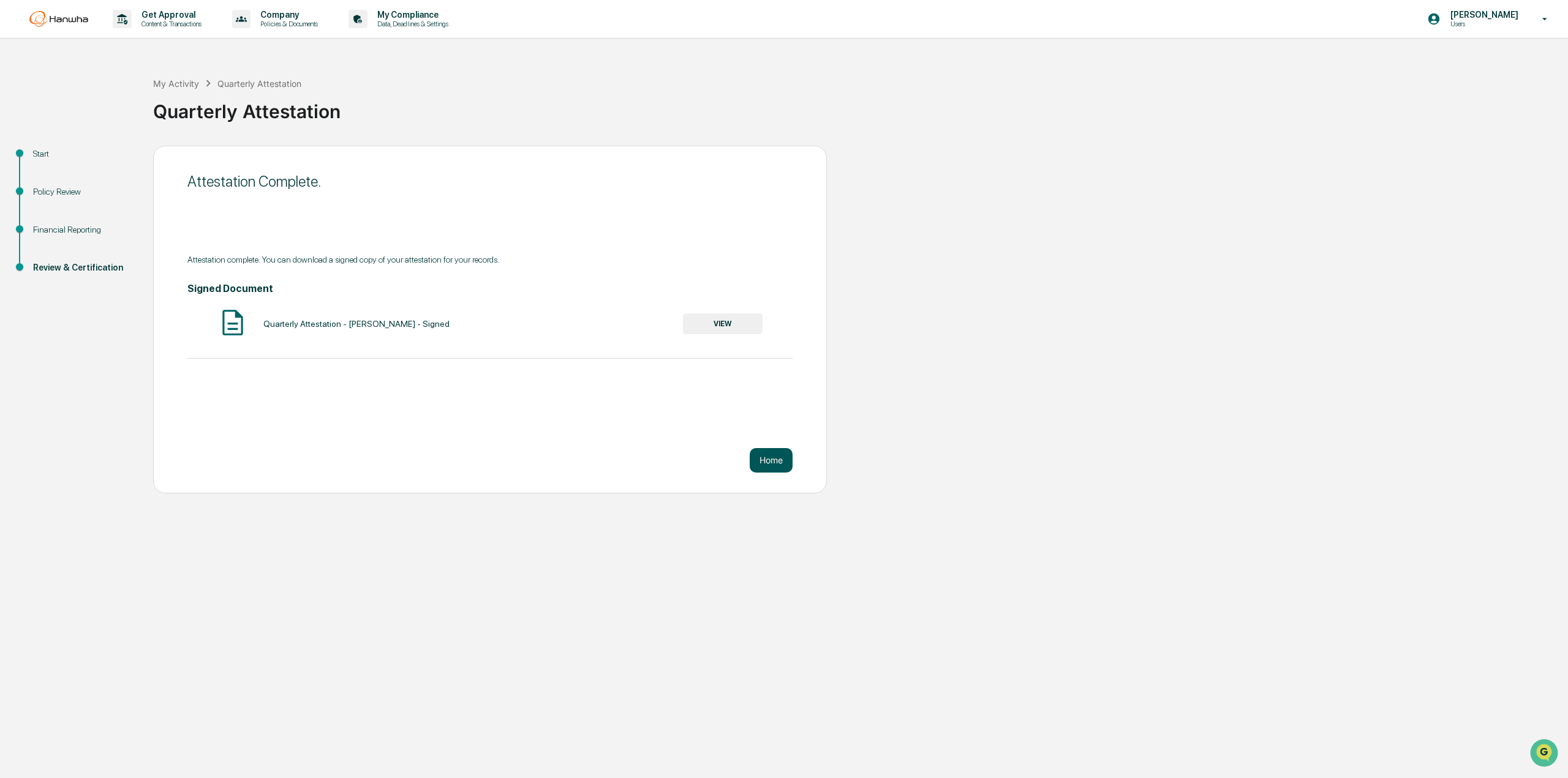
click at [774, 466] on button "Home" at bounding box center [771, 460] width 43 height 24
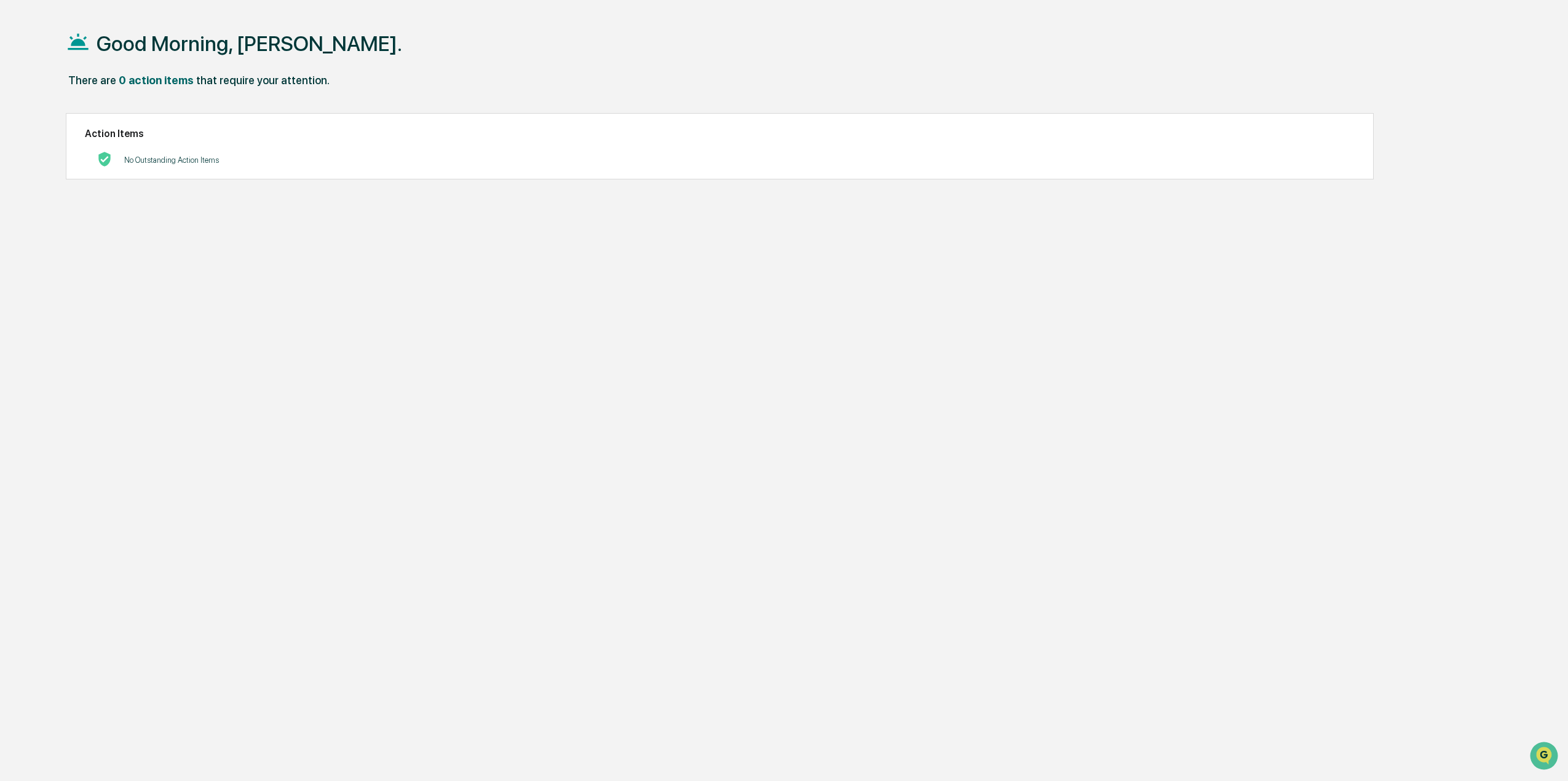
scroll to position [58, 0]
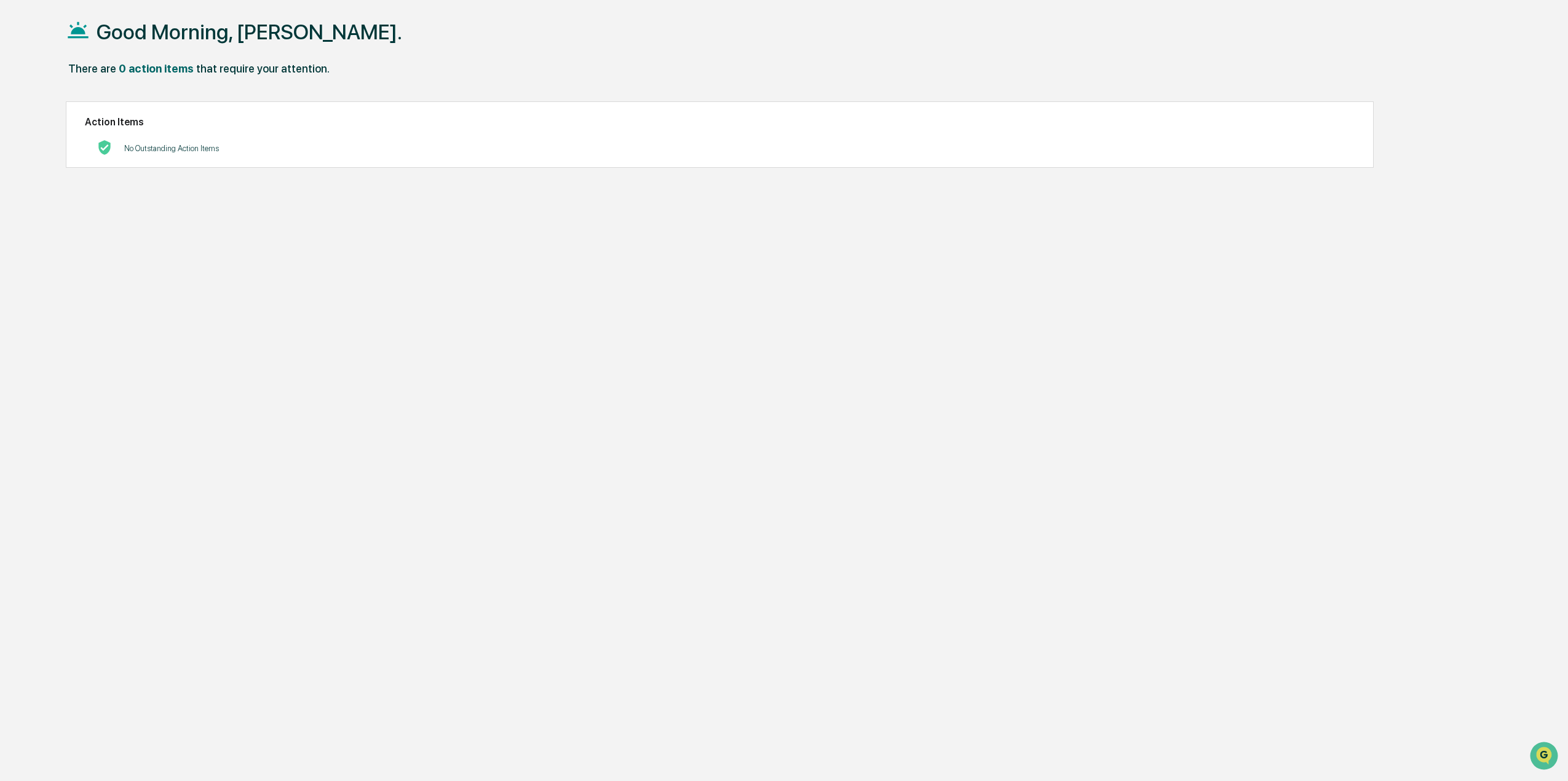
click at [952, 75] on div "There are 0 action items that require your attention." at bounding box center [772, 75] width 1412 height 25
